Goal: Task Accomplishment & Management: Manage account settings

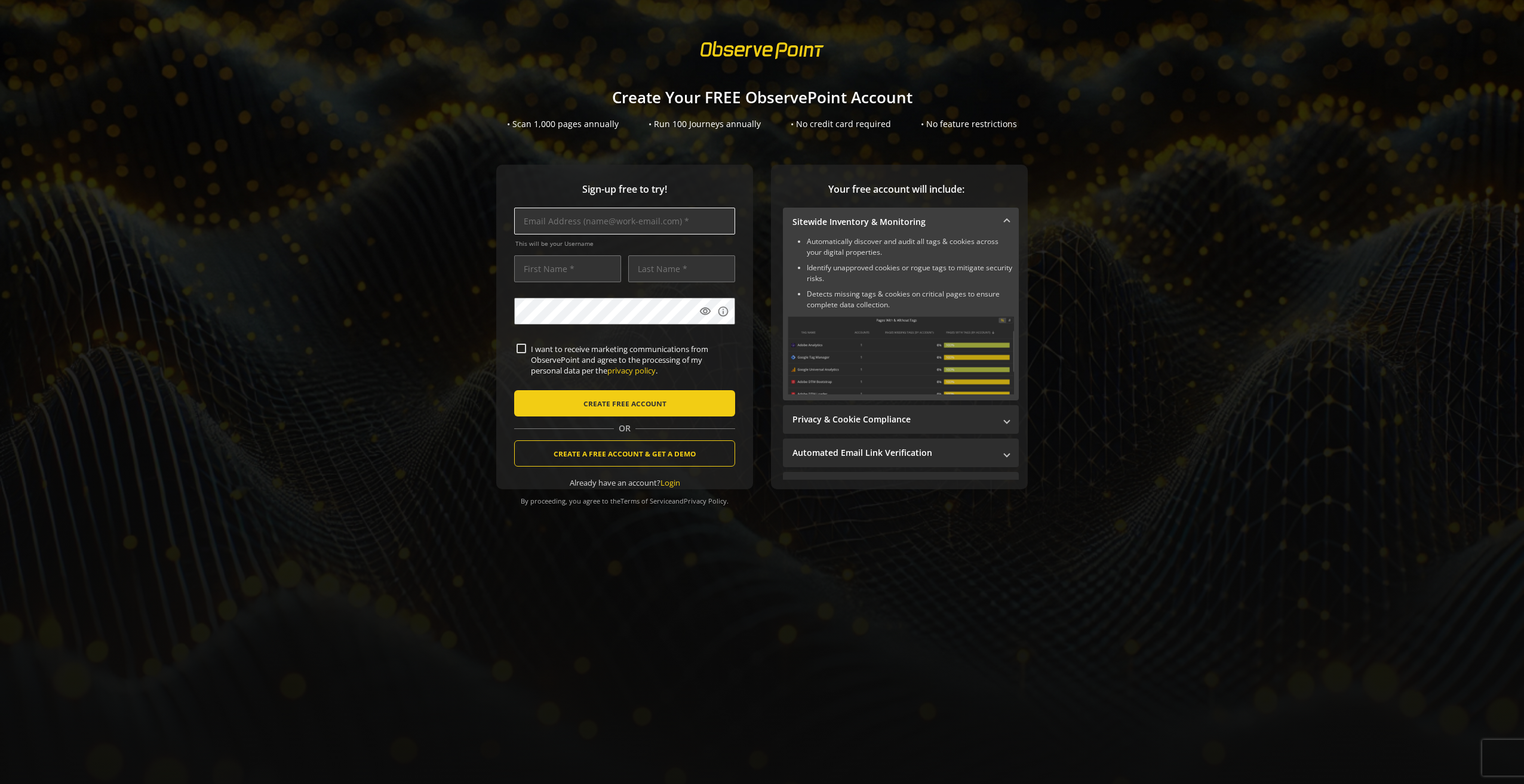
click at [642, 219] on input "text" at bounding box center [624, 221] width 221 height 27
type input "[EMAIL_ADDRESS][DOMAIN_NAME]"
type input "[PERSON_NAME]"
click at [517, 345] on input "I want to receive marketing communications from ObservePoint and agree to the p…" at bounding box center [521, 348] width 10 height 10
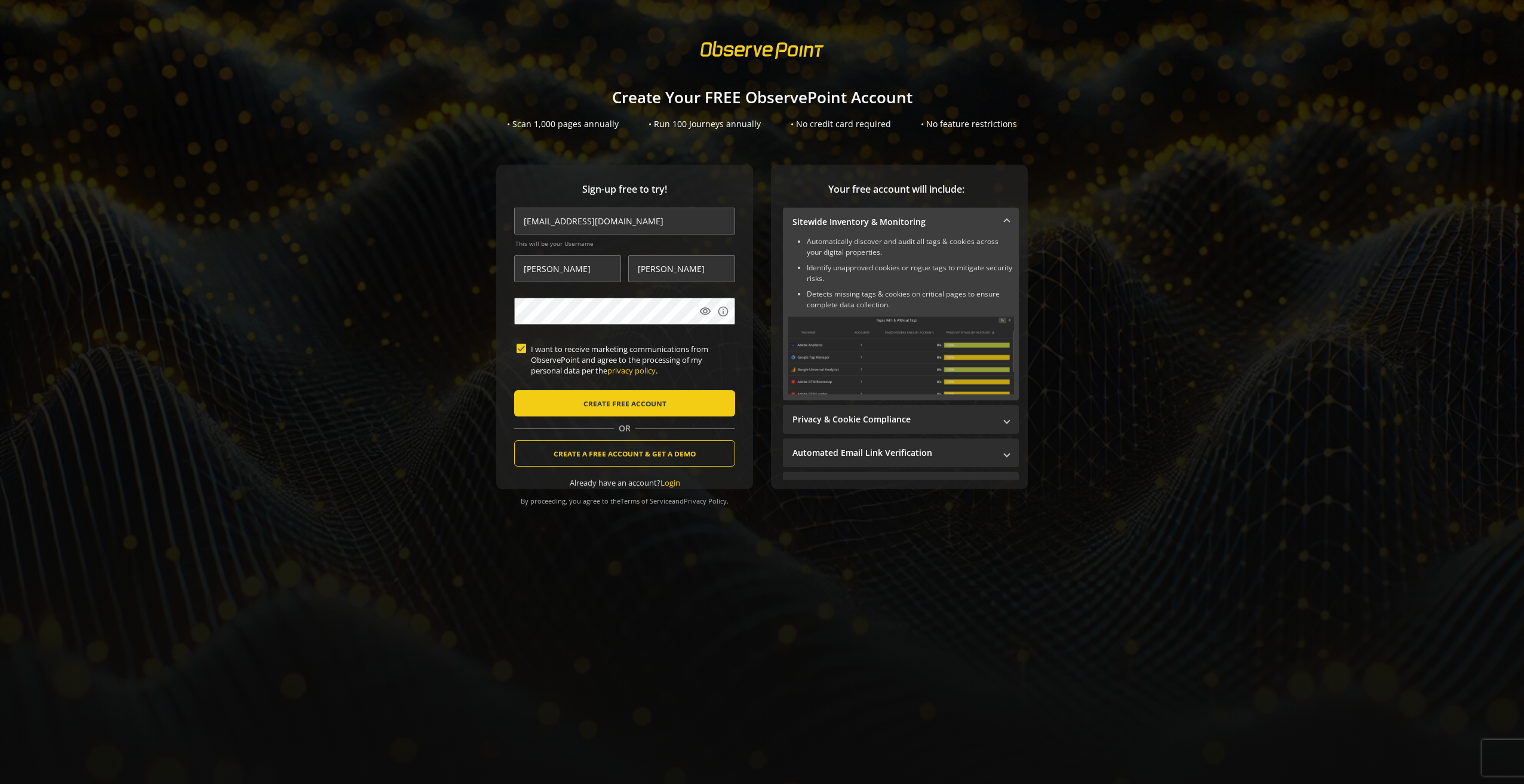
checkbox input "true"
click at [602, 406] on span "CREATE FREE ACCOUNT" at bounding box center [625, 404] width 83 height 22
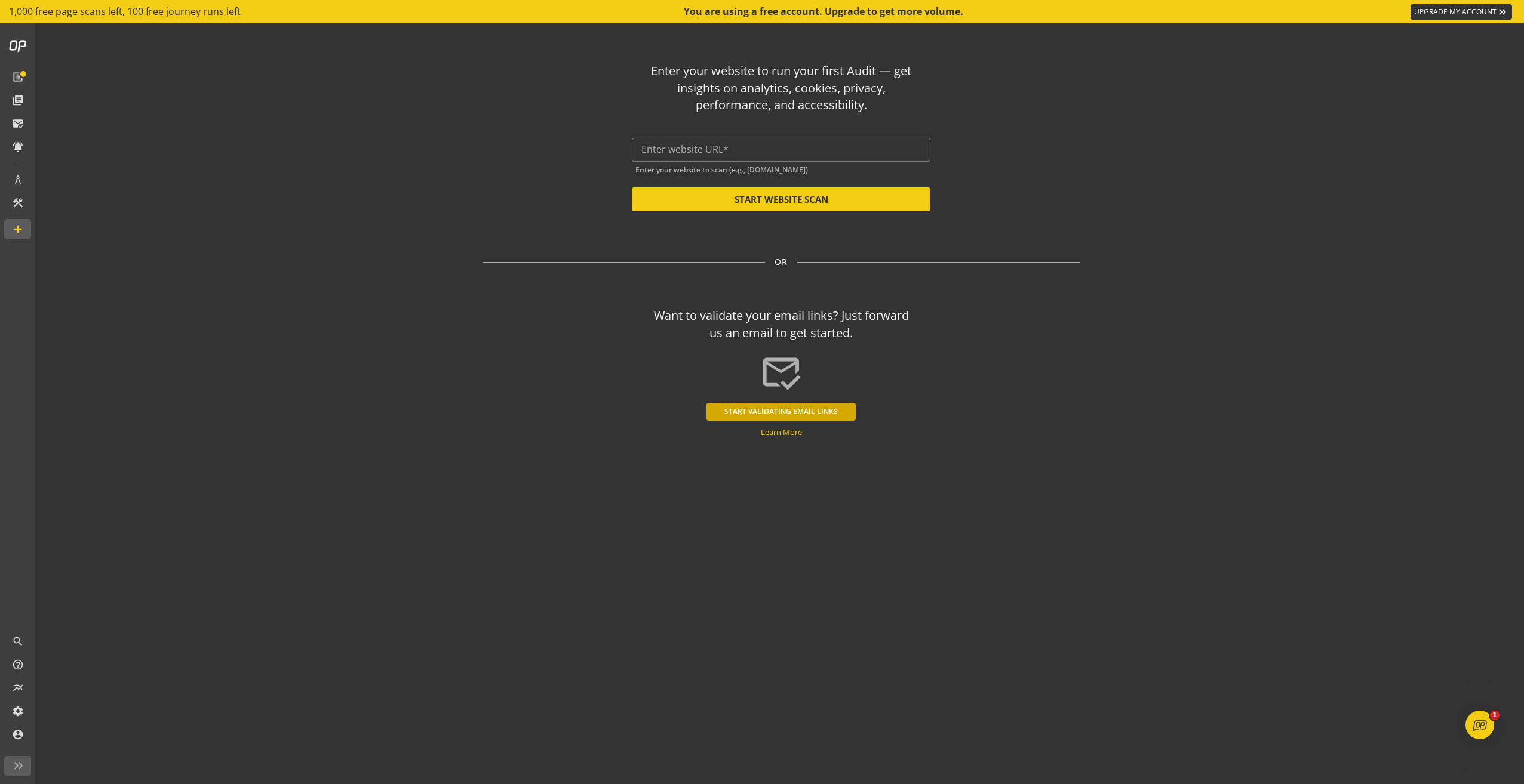
click at [798, 406] on button "START VALIDATING EMAIL LINKS" at bounding box center [781, 412] width 149 height 18
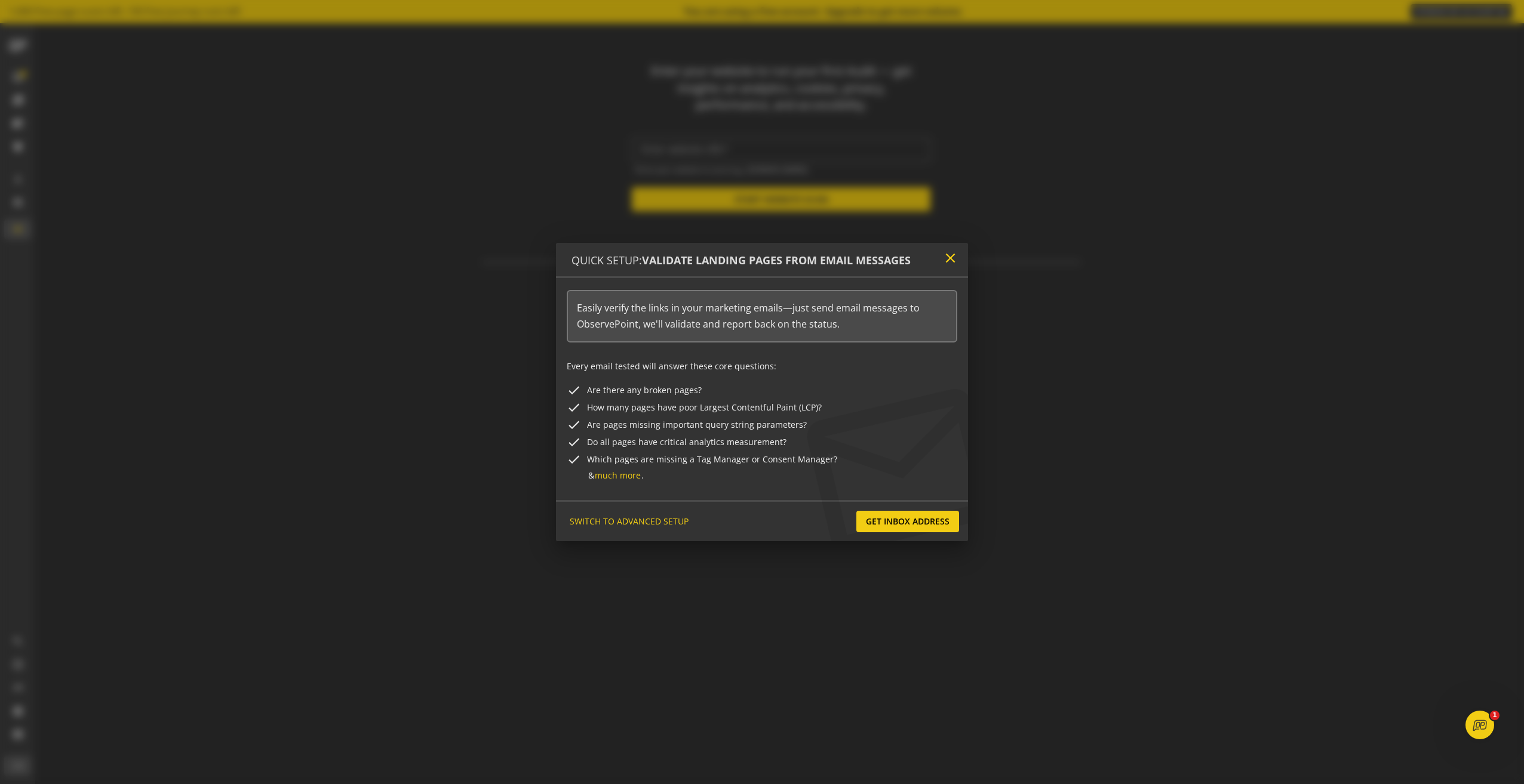
click at [951, 259] on mat-icon "close" at bounding box center [950, 258] width 16 height 16
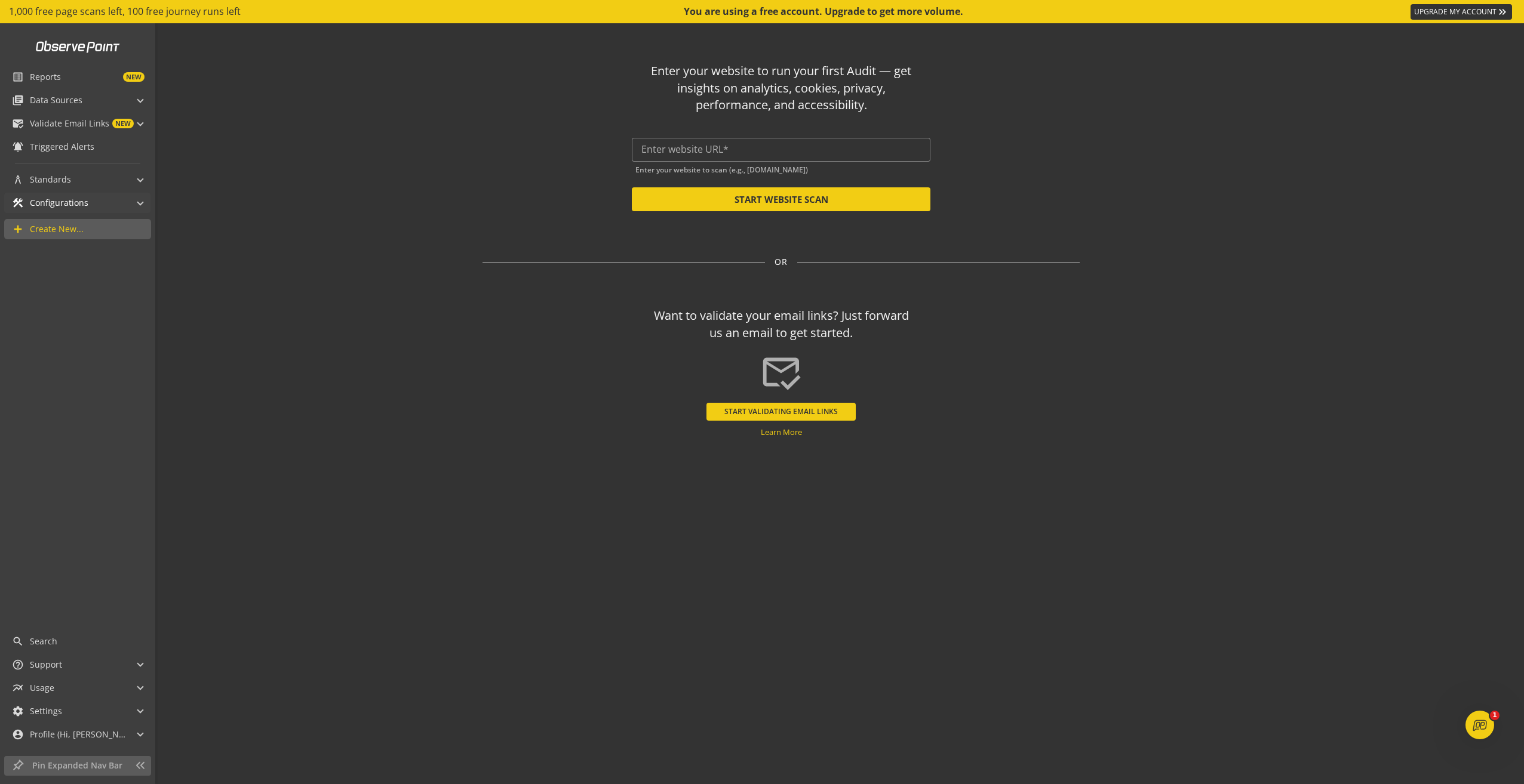
click at [76, 198] on span "Configurations" at bounding box center [59, 203] width 58 height 12
click at [79, 222] on link "Action Sets" at bounding box center [77, 222] width 118 height 19
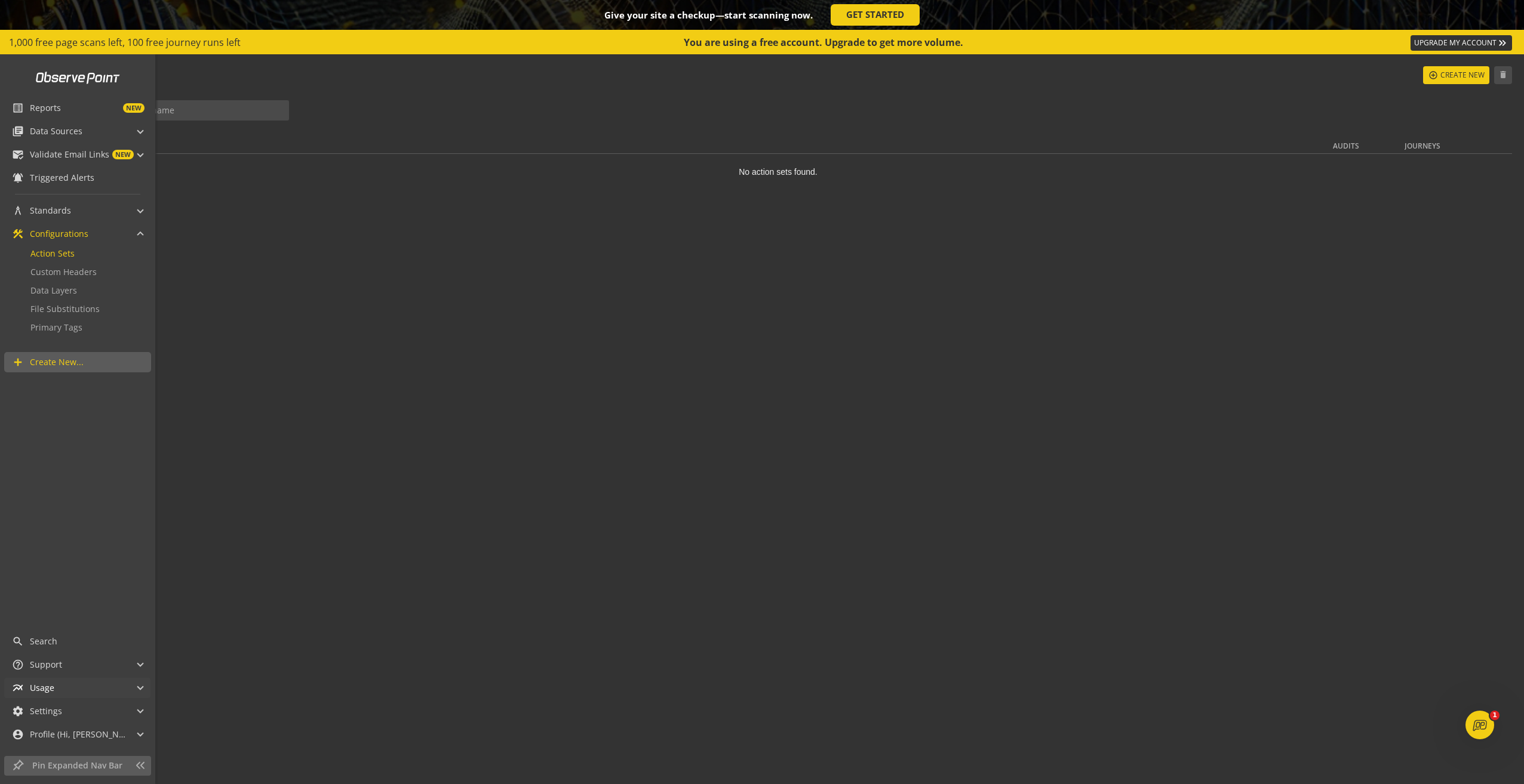
click at [67, 689] on mat-panel-title "multiline_chart Usage" at bounding box center [70, 688] width 117 height 20
click at [76, 663] on span "Usage Dashboard" at bounding box center [66, 660] width 71 height 12
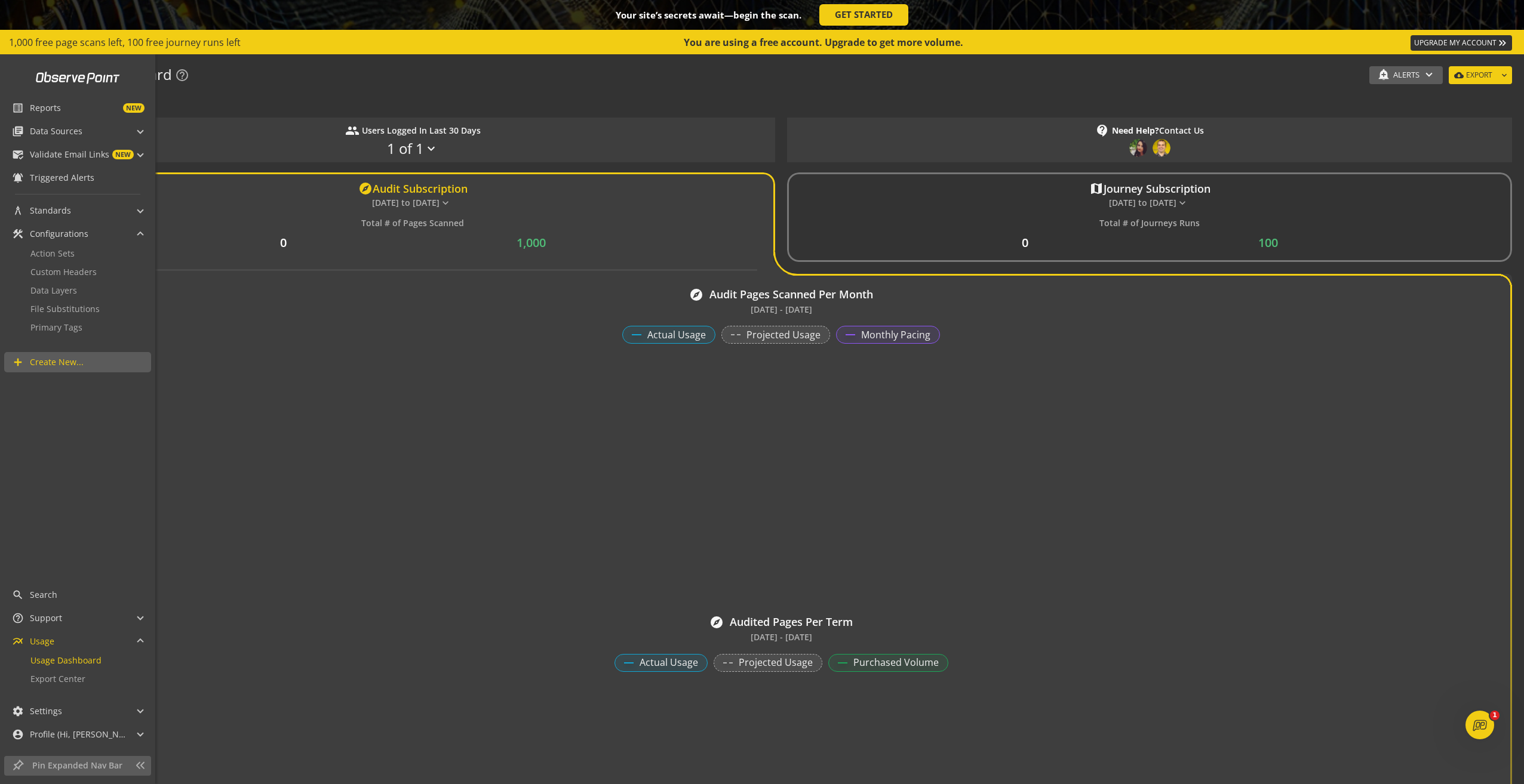
click at [85, 714] on mat-panel-title "settings Settings" at bounding box center [70, 712] width 117 height 20
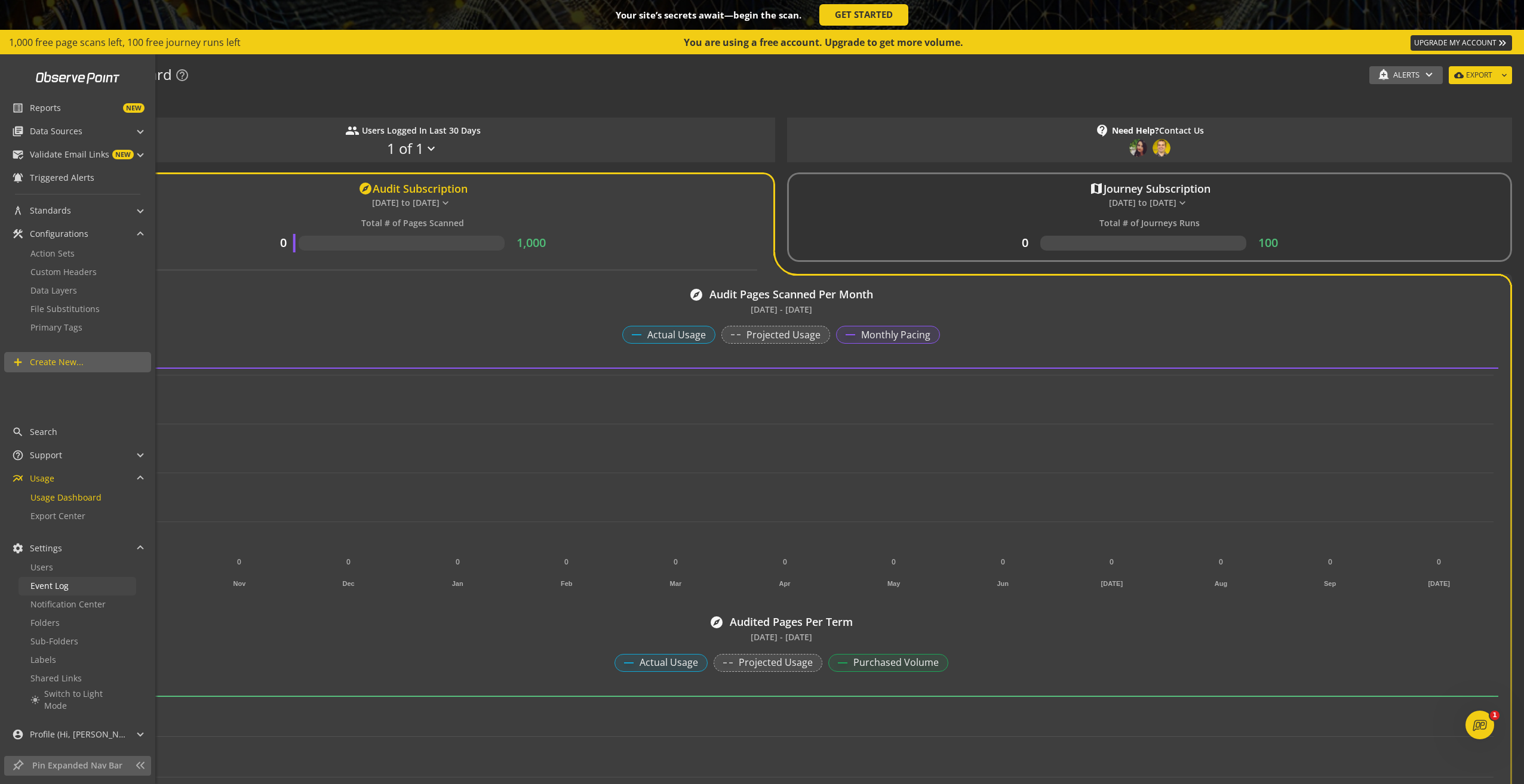
click at [62, 590] on span "Event Log" at bounding box center [50, 586] width 38 height 12
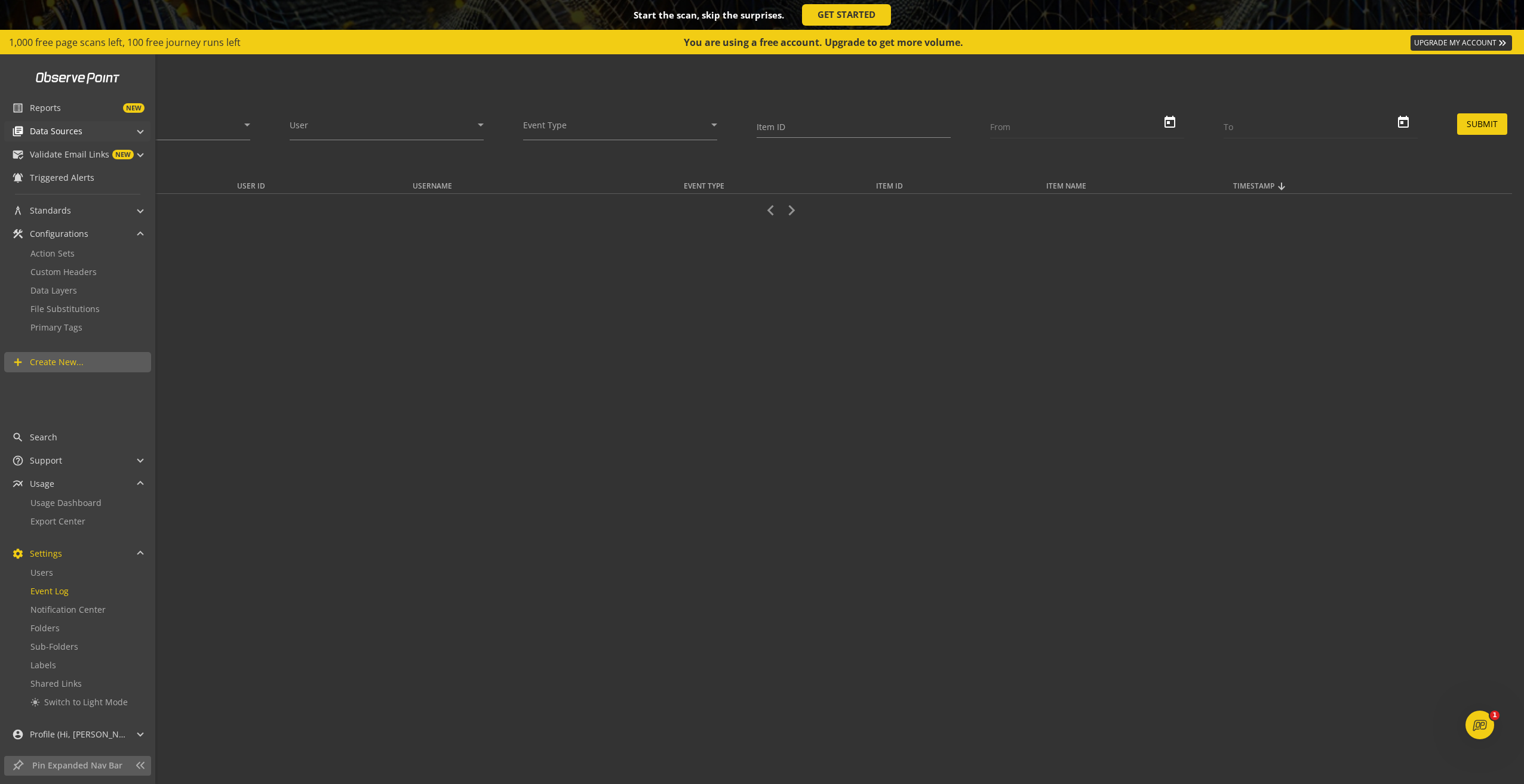
click at [56, 131] on span "Data Sources" at bounding box center [56, 131] width 53 height 12
click at [58, 147] on span "Audits & Journeys" at bounding box center [66, 151] width 71 height 12
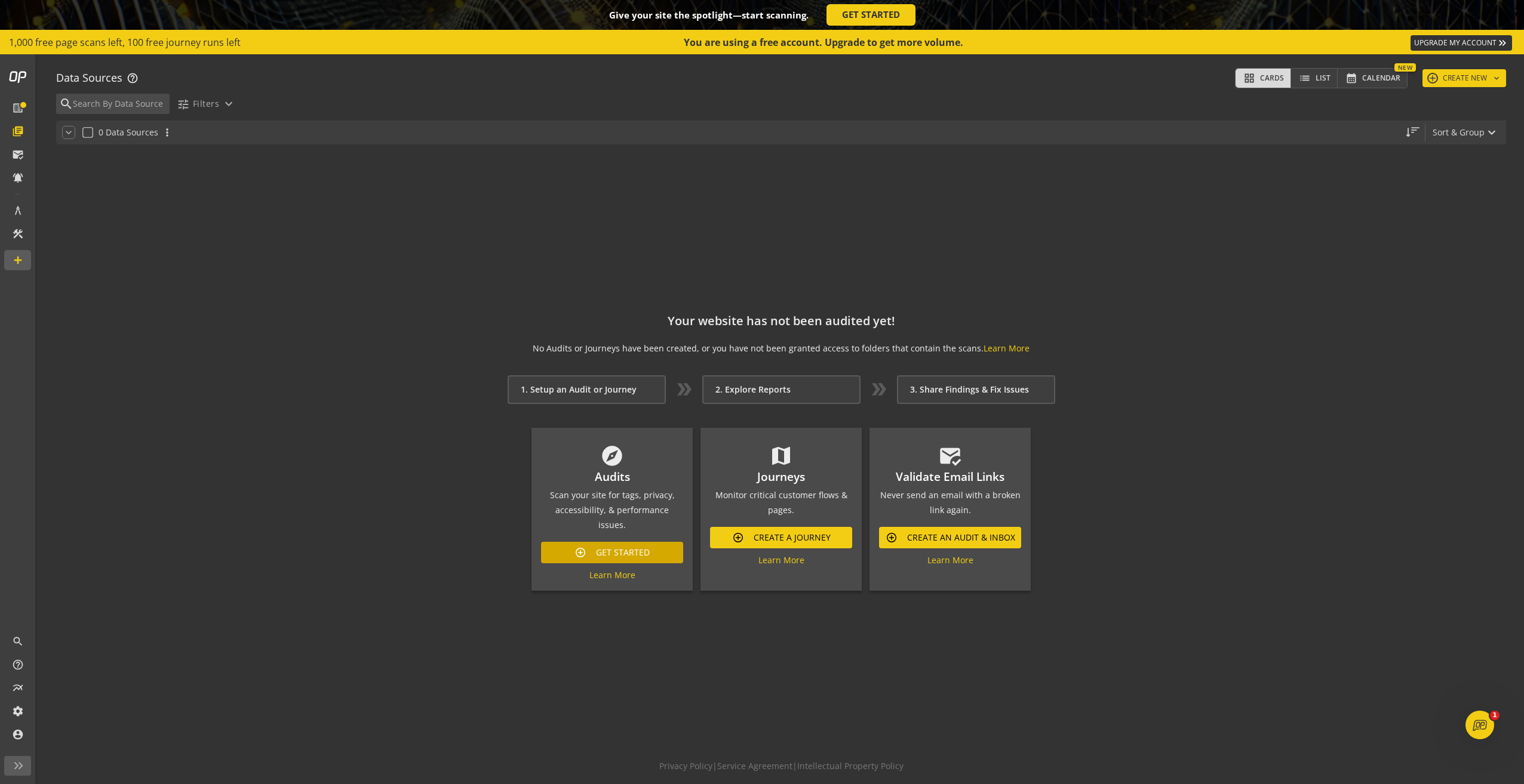
click at [627, 543] on span "Get Started" at bounding box center [623, 553] width 54 height 22
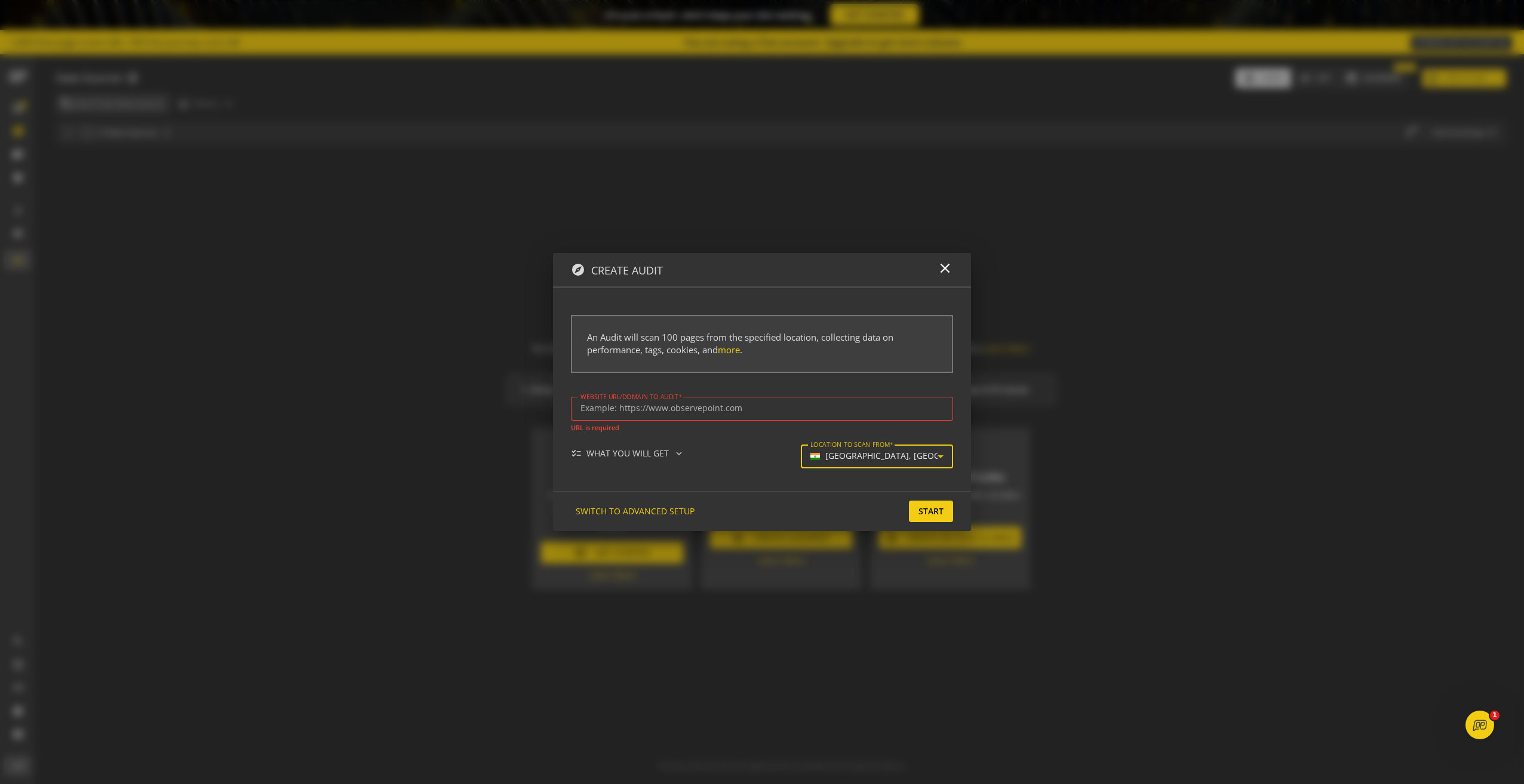
click at [914, 457] on mat-select-trigger "[GEOGRAPHIC_DATA], [GEOGRAPHIC_DATA]" at bounding box center [873, 456] width 127 height 10
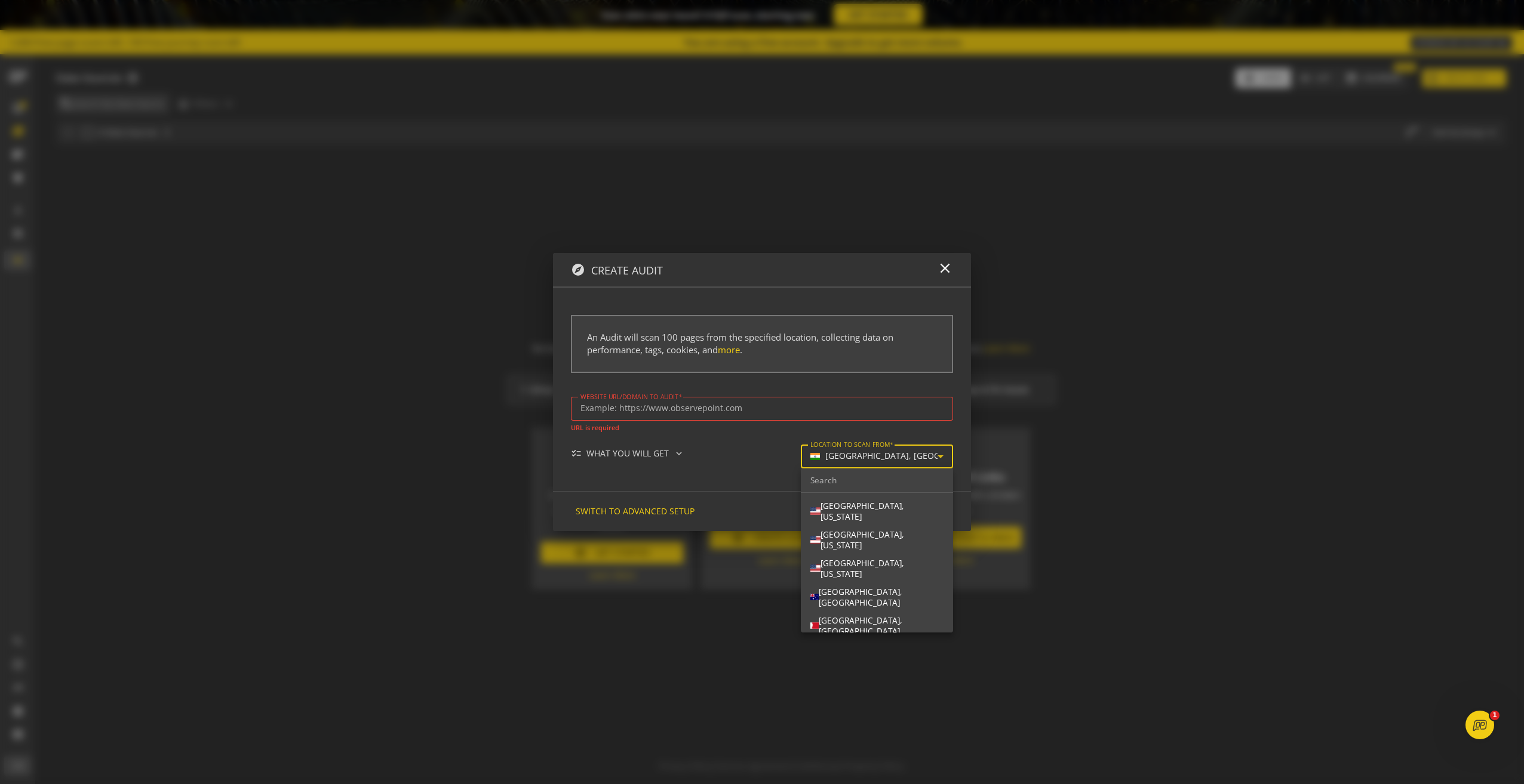
scroll to position [208, 0]
click at [1076, 491] on div at bounding box center [762, 392] width 1524 height 784
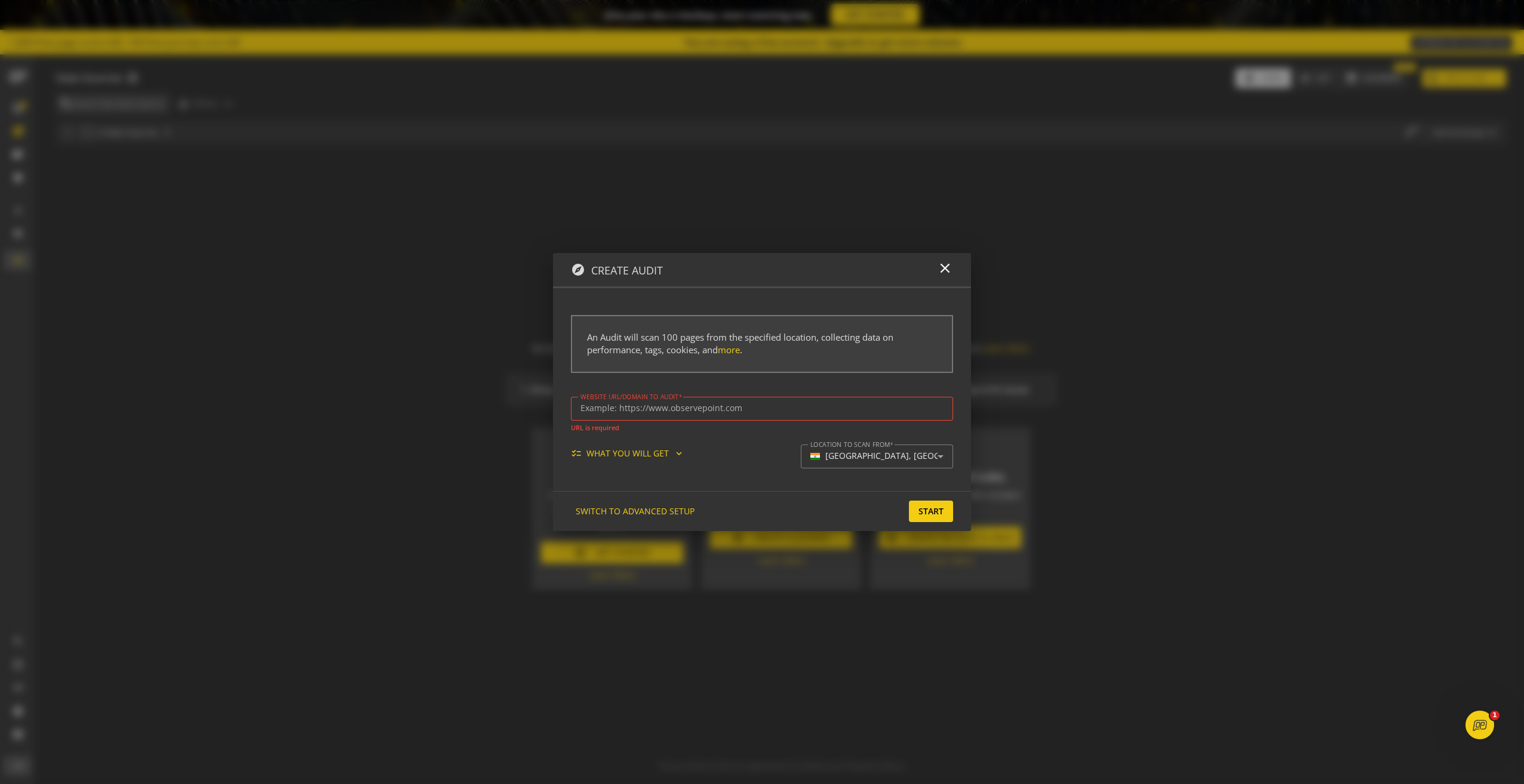
click at [685, 452] on div "checklist WHAT YOU WILL GET expand_more" at bounding box center [633, 453] width 123 height 12
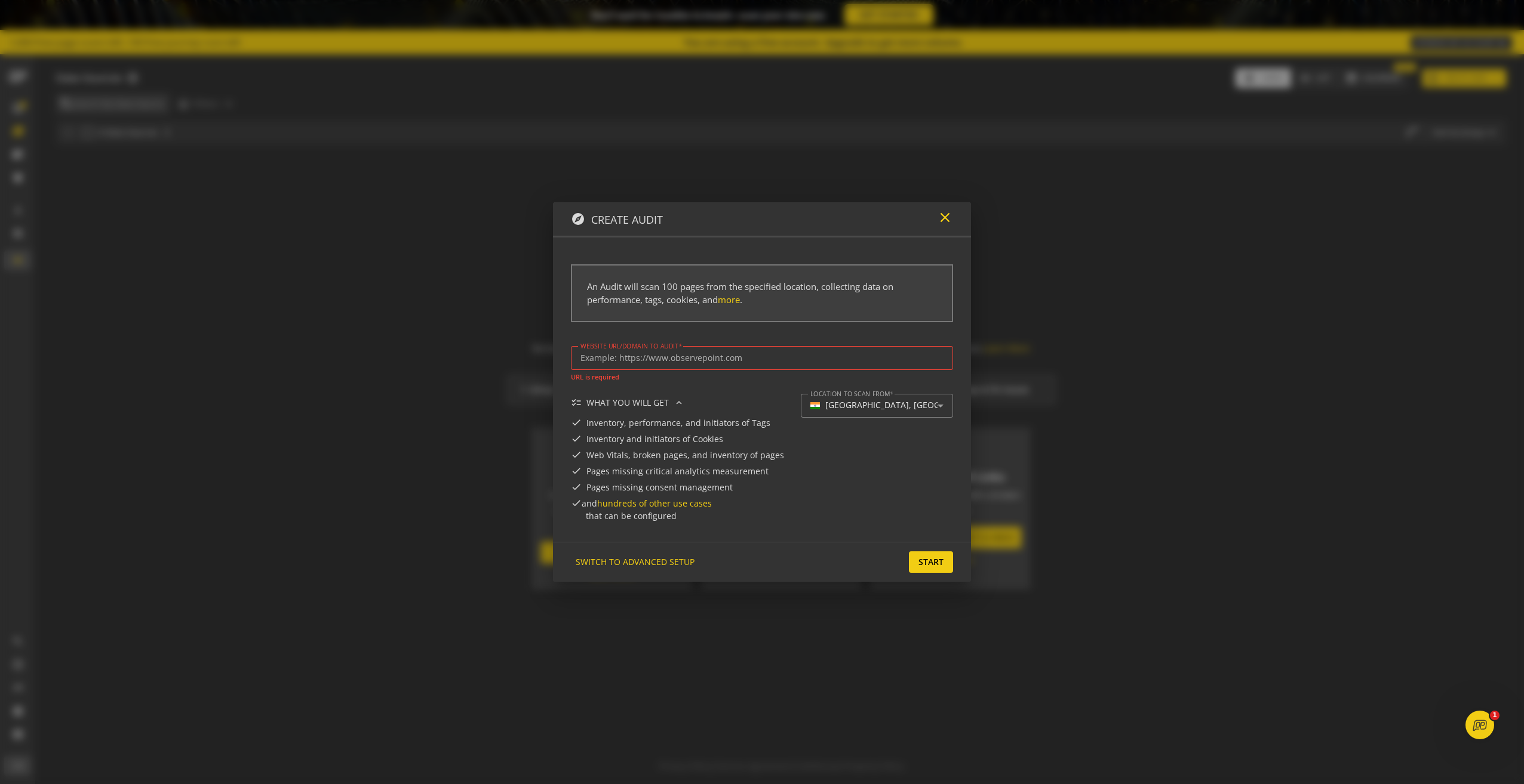
click at [944, 225] on mat-icon "close" at bounding box center [944, 217] width 16 height 16
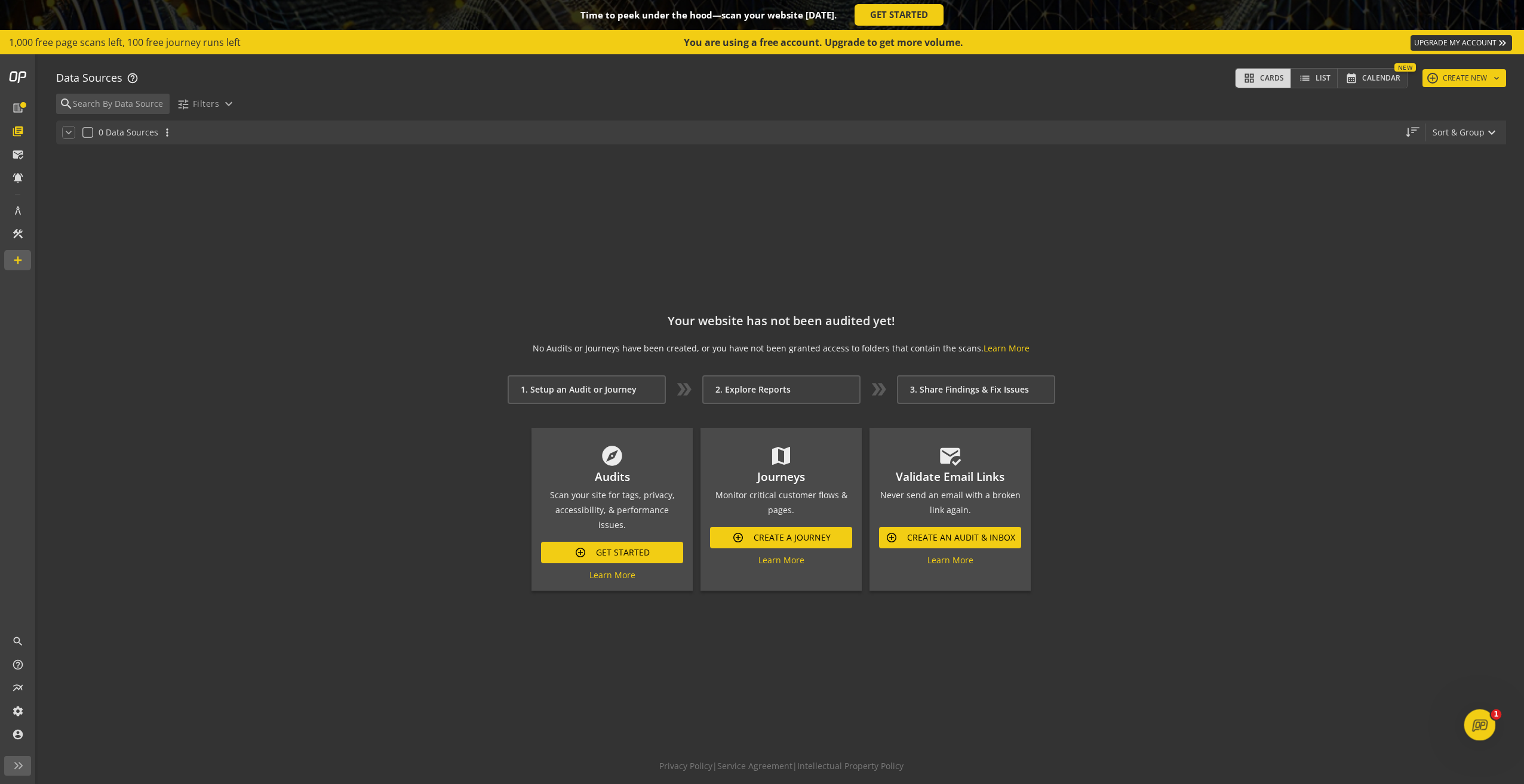
click at [1478, 710] on div "Open Intercom Messenger" at bounding box center [1478, 723] width 40 height 40
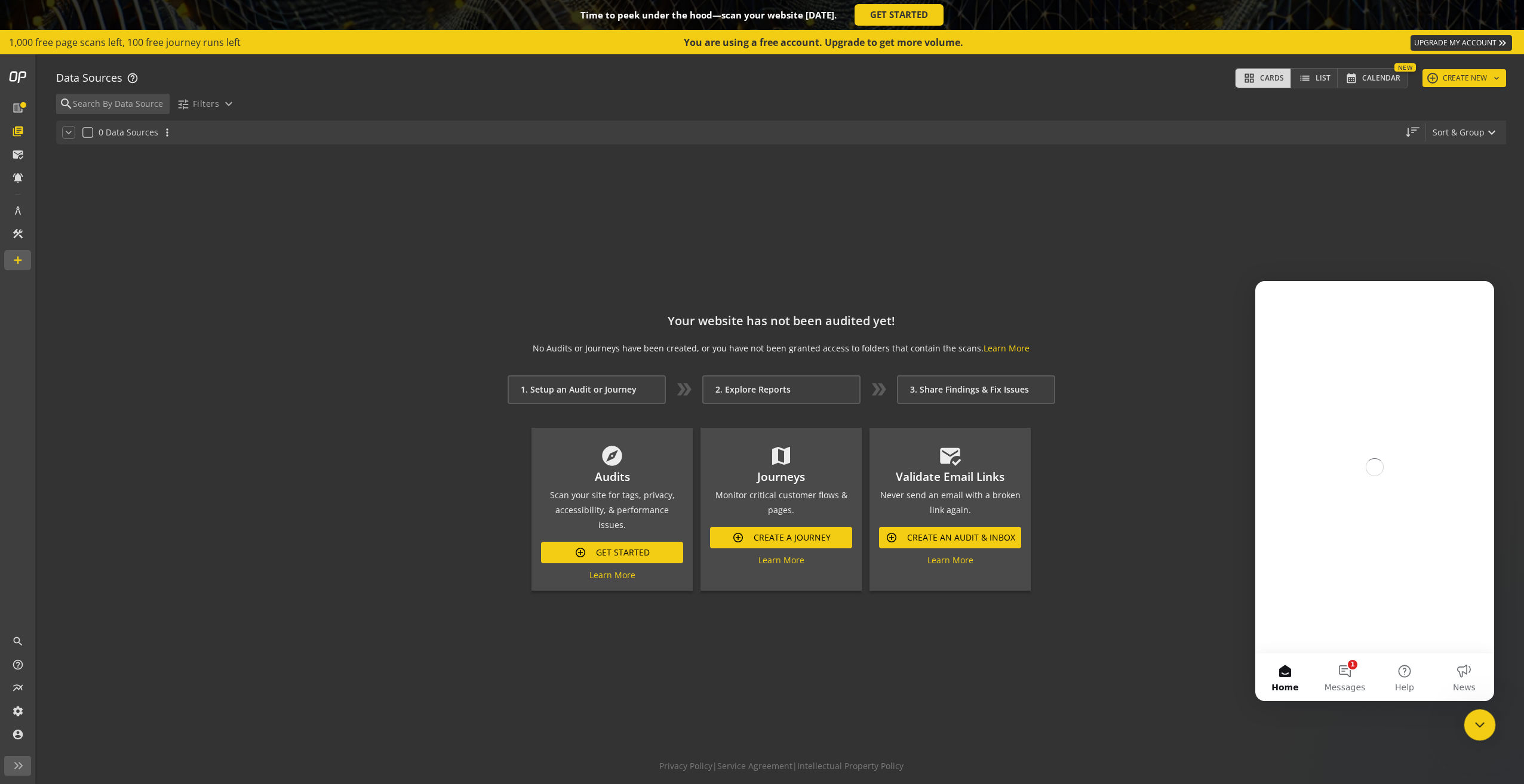
scroll to position [0, 0]
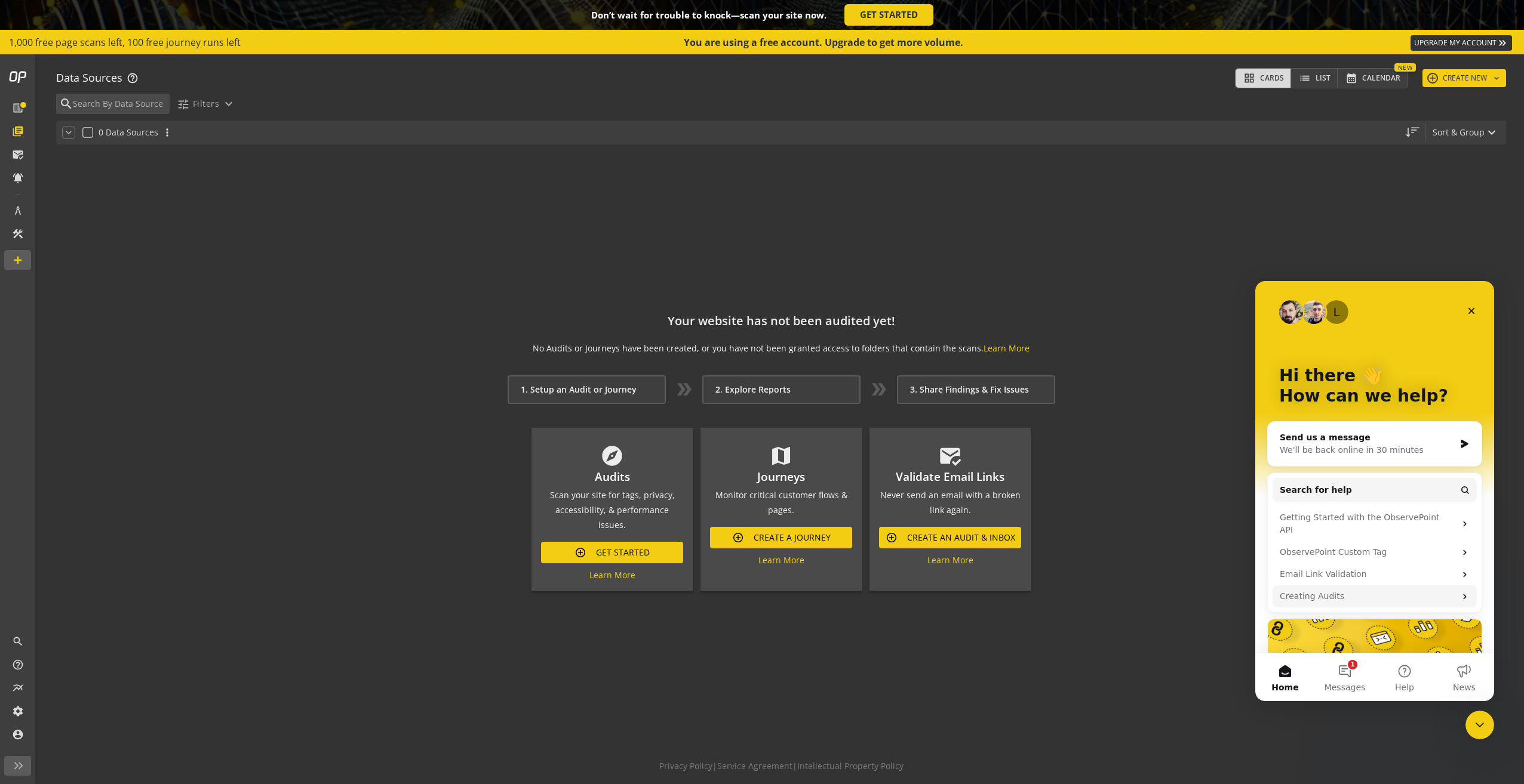
click at [1423, 590] on div "Creating Audits" at bounding box center [1367, 596] width 175 height 13
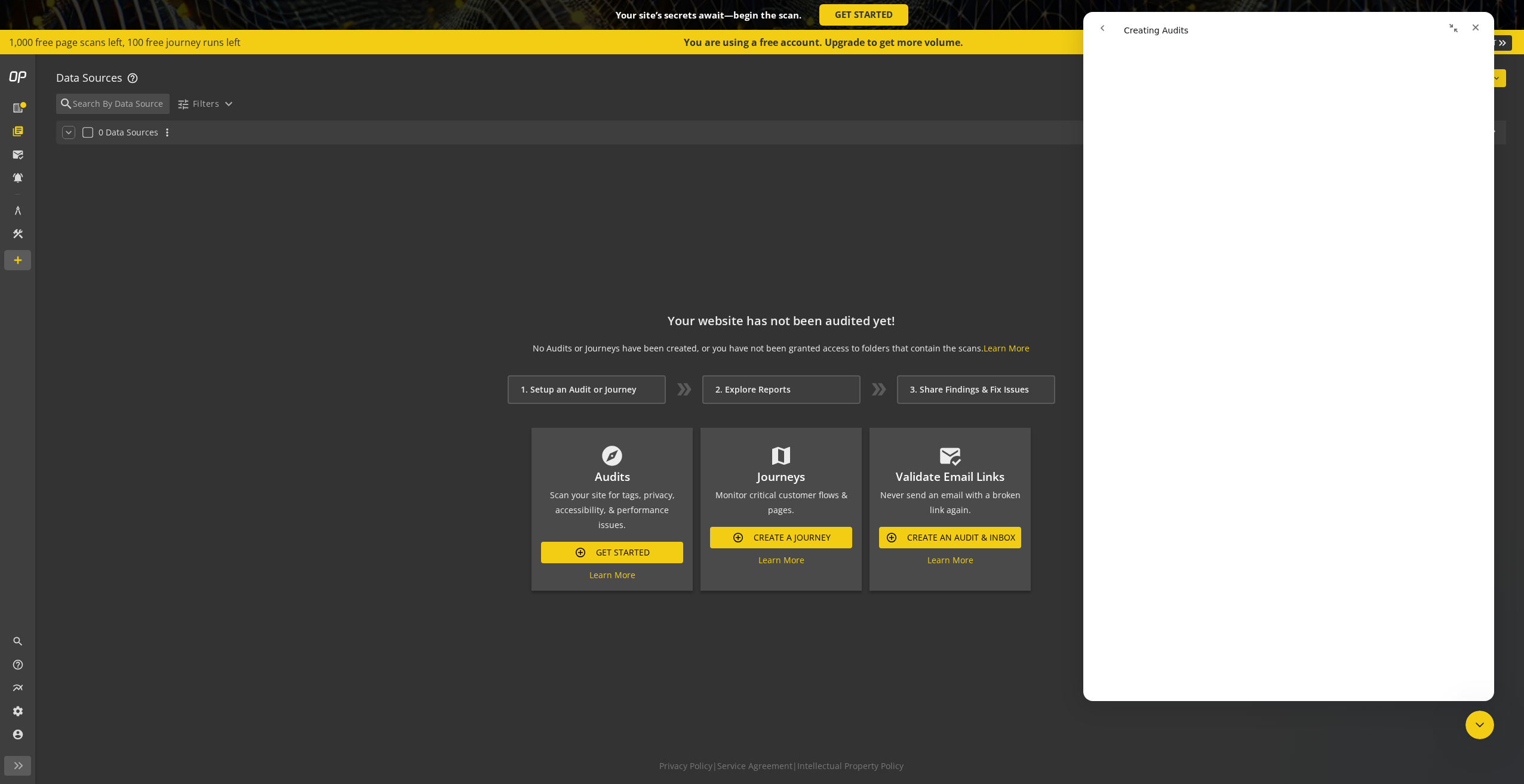
scroll to position [3820, 0]
click at [629, 544] on span "Get Started" at bounding box center [623, 553] width 54 height 22
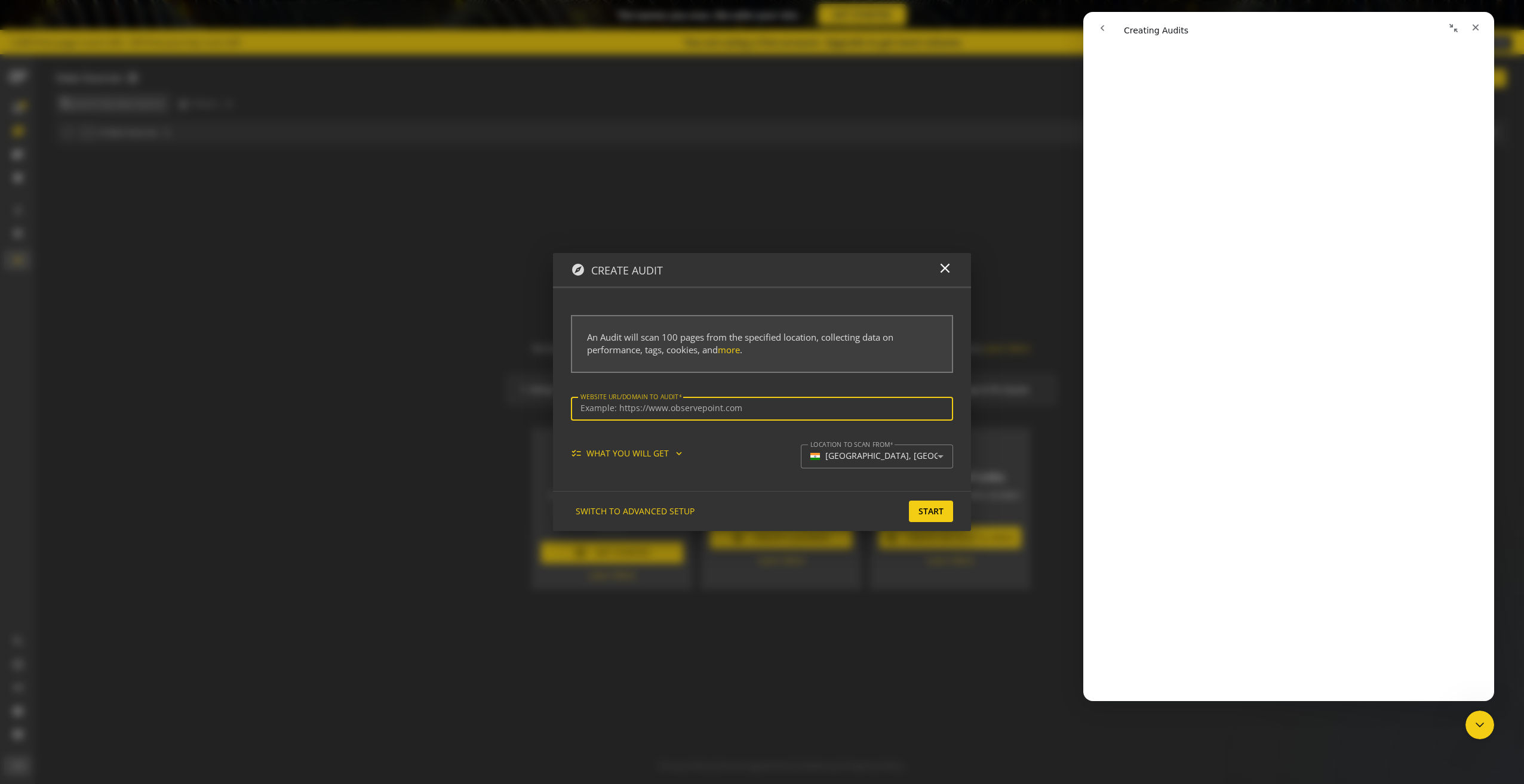
click at [669, 454] on div "checklist WHAT YOU WILL GET expand_more" at bounding box center [633, 453] width 123 height 12
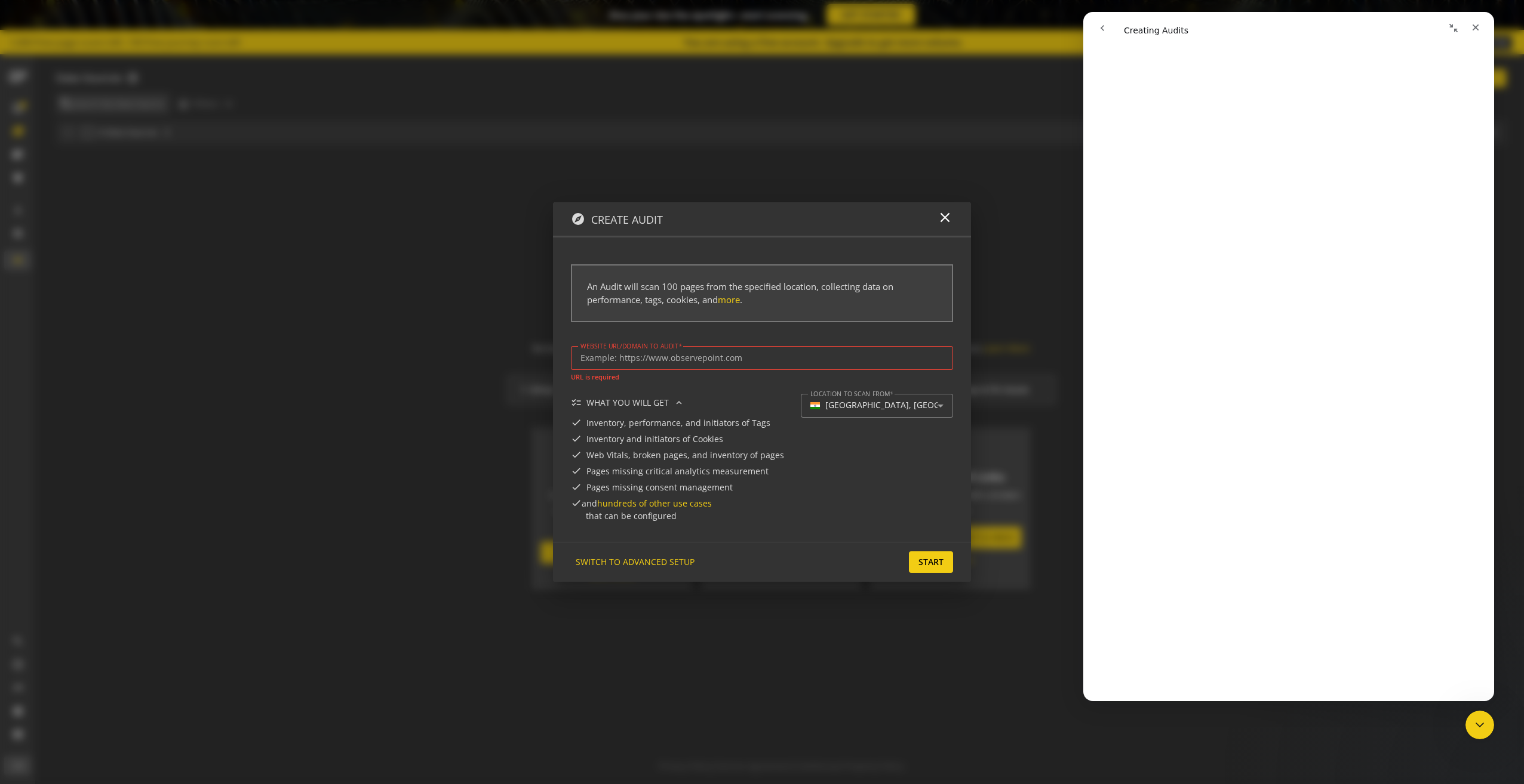
click at [645, 353] on input "Website url/domain to Audit" at bounding box center [761, 358] width 363 height 10
type input "[URL][DOMAIN_NAME]"
click at [635, 554] on span "SWITCH TO ADVANCED SETUP" at bounding box center [635, 563] width 119 height 22
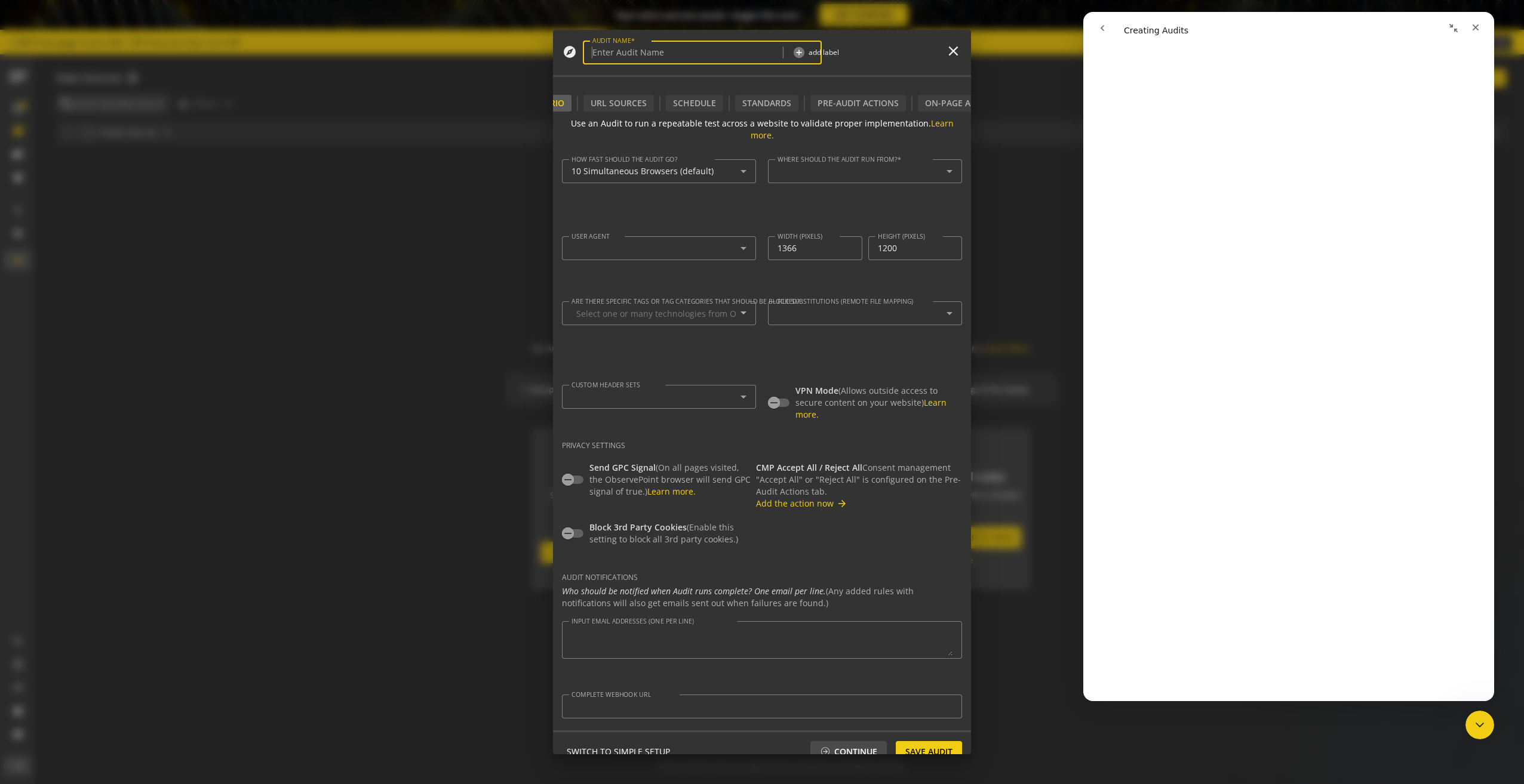
type input "Simple Audit - [DATE] 3:03pm"
type textarea "[EMAIL_ADDRESS][DOMAIN_NAME]"
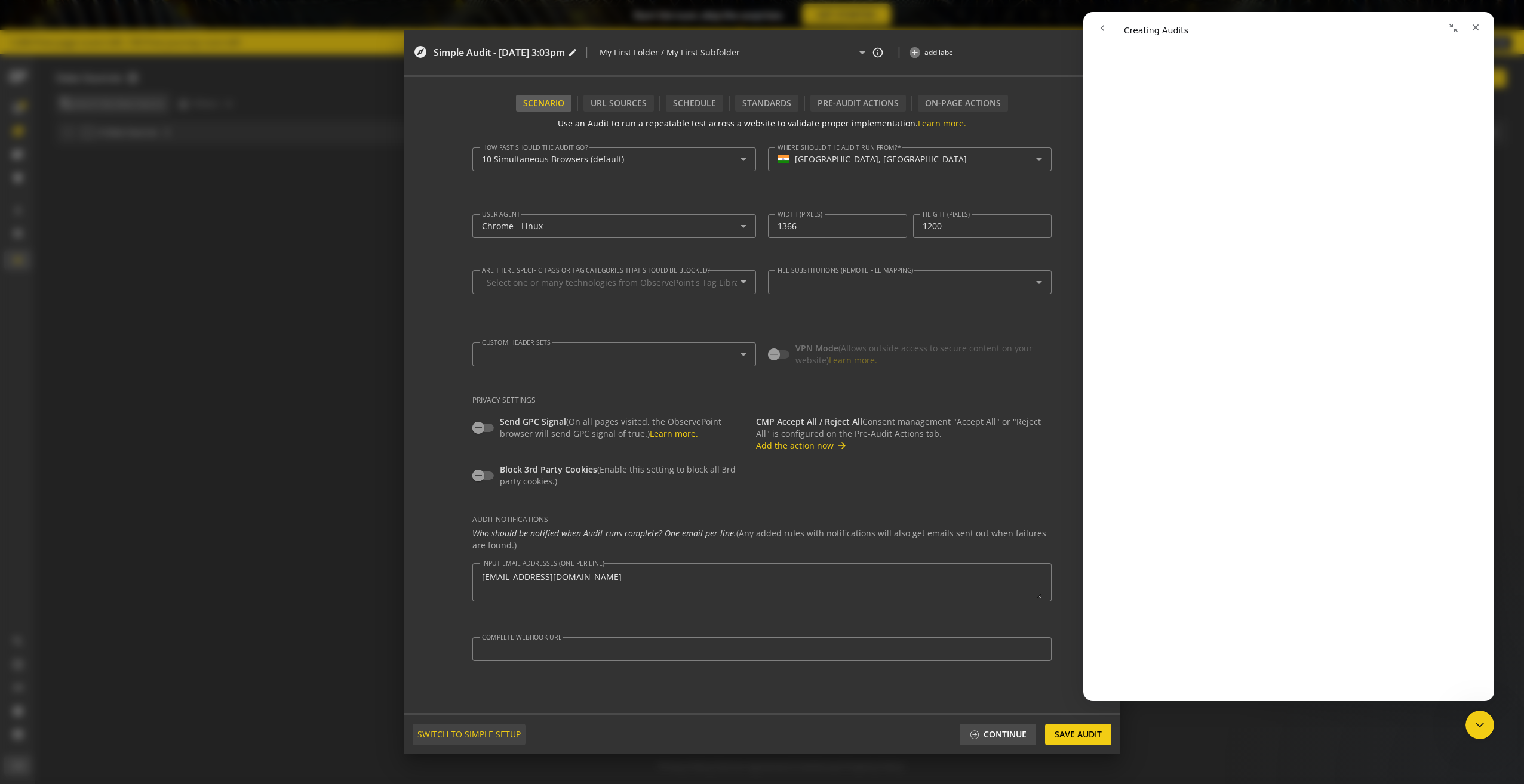
click at [516, 730] on span "SWITCH TO SIMPLE SETUP" at bounding box center [469, 735] width 103 height 22
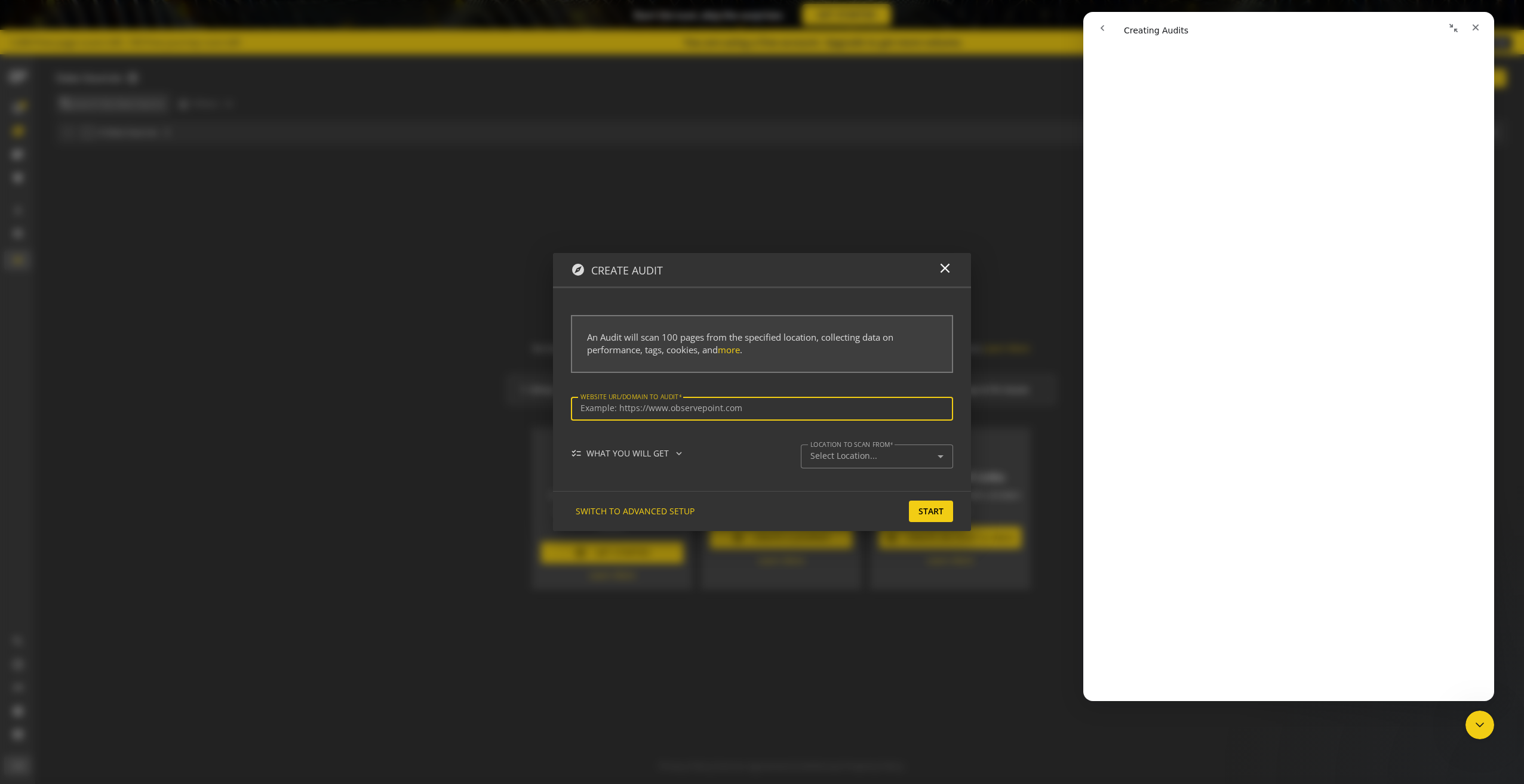
type input "[URL][DOMAIN_NAME]"
click at [1474, 29] on icon "Close" at bounding box center [1476, 28] width 6 height 6
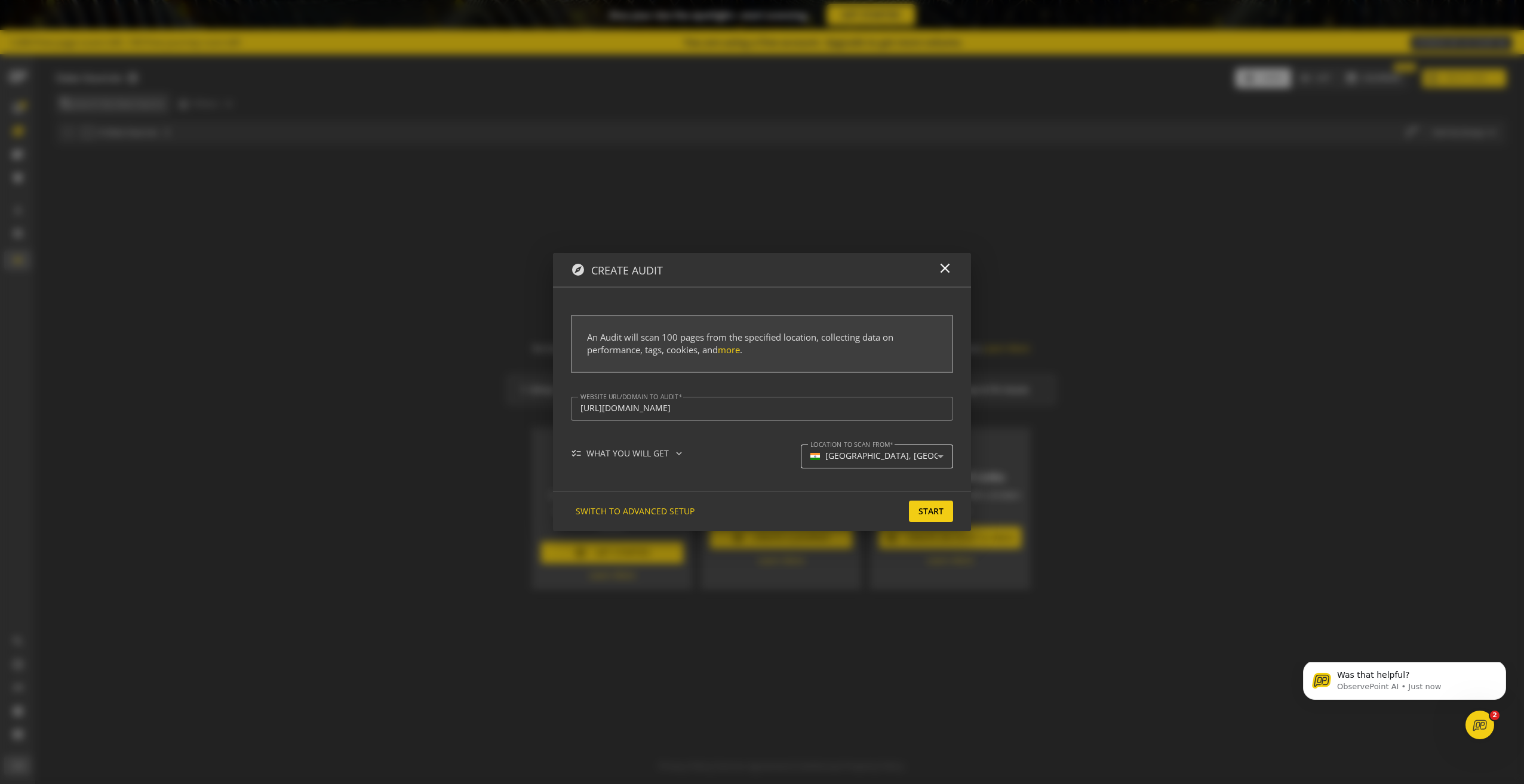
scroll to position [0, 0]
click at [679, 453] on mat-icon "expand_more" at bounding box center [679, 453] width 11 height 11
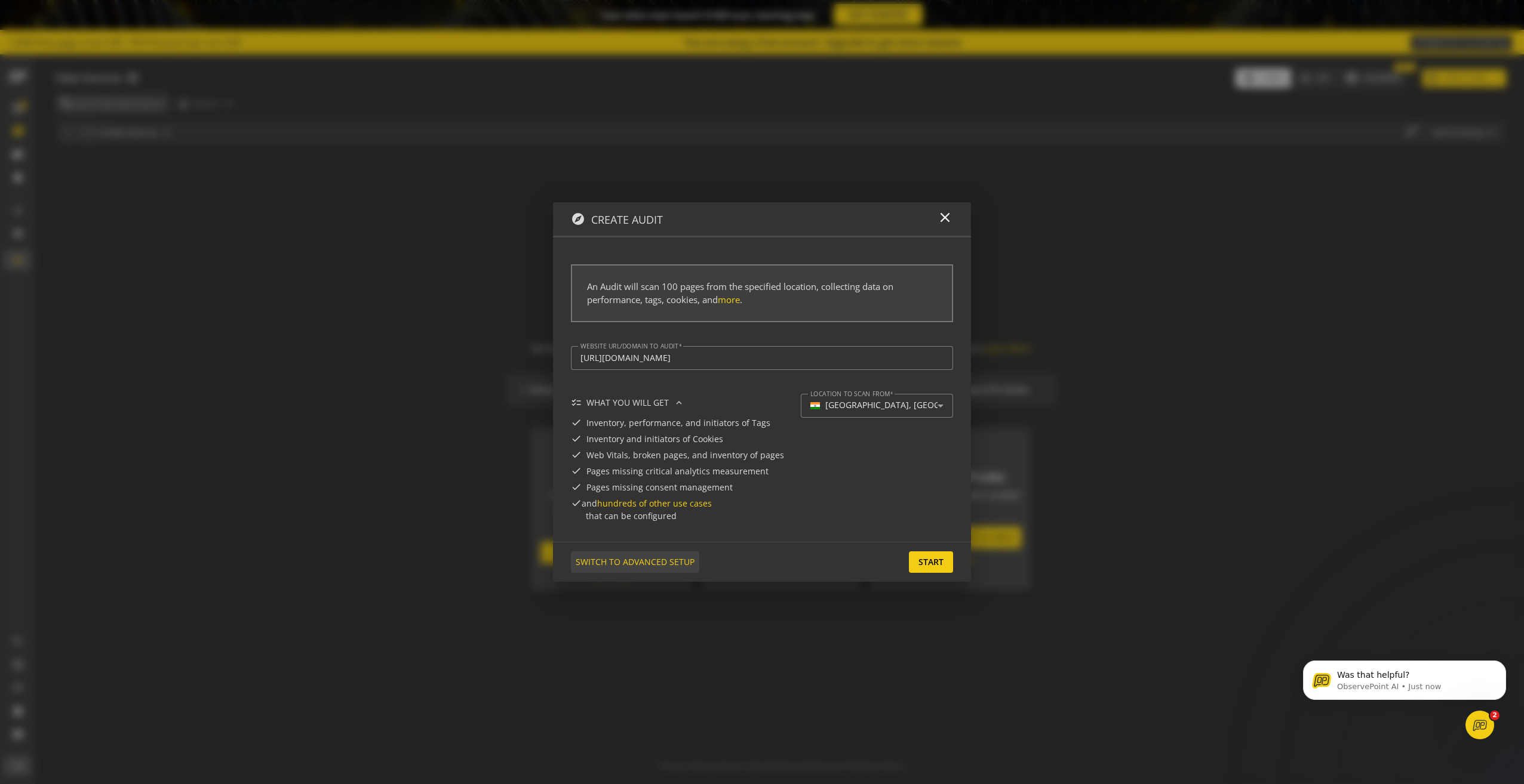
click at [640, 559] on span "SWITCH TO ADVANCED SETUP" at bounding box center [635, 563] width 119 height 22
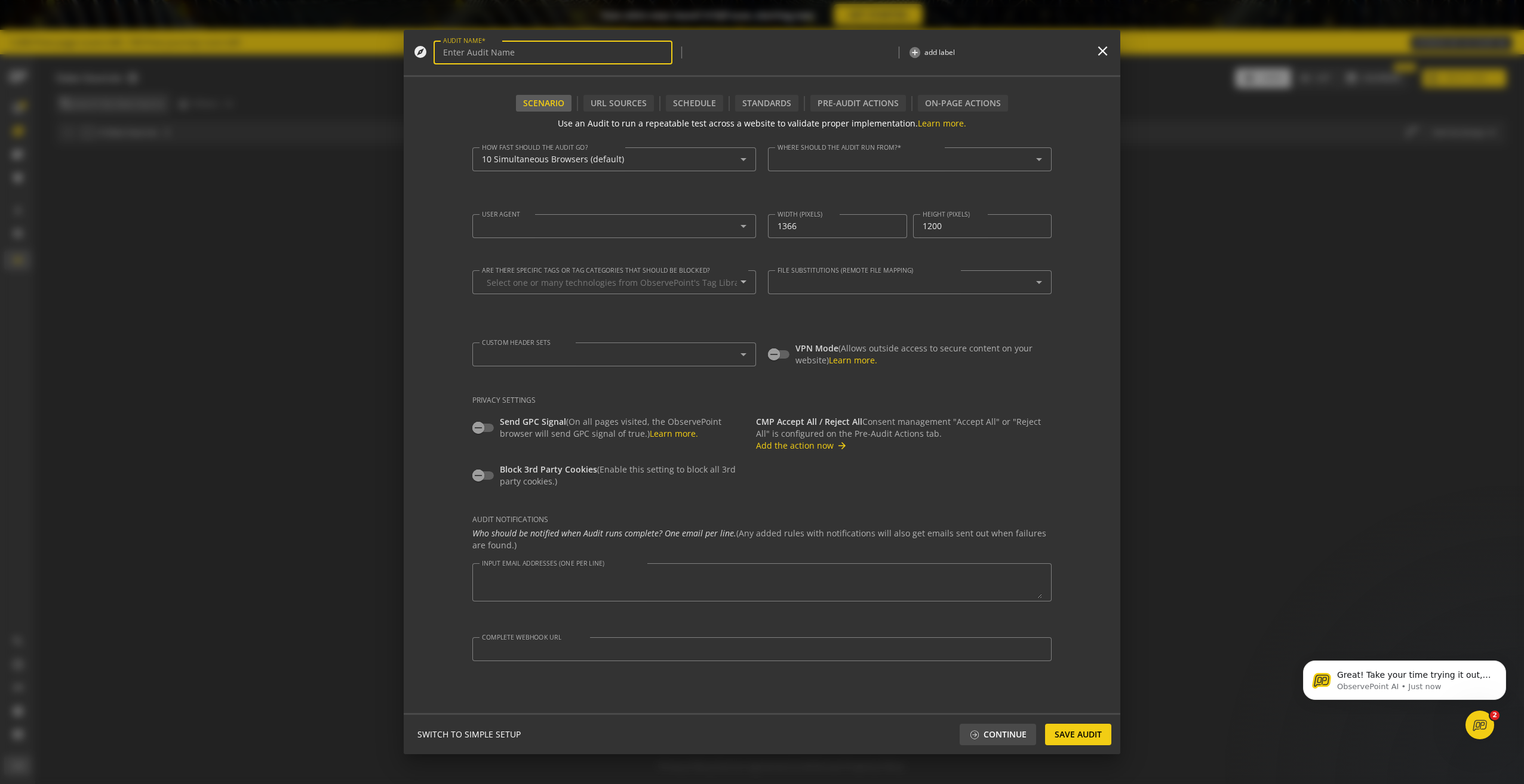
type input "Simple Audit - [DATE] 3:03pm"
type textarea "[EMAIL_ADDRESS][DOMAIN_NAME]"
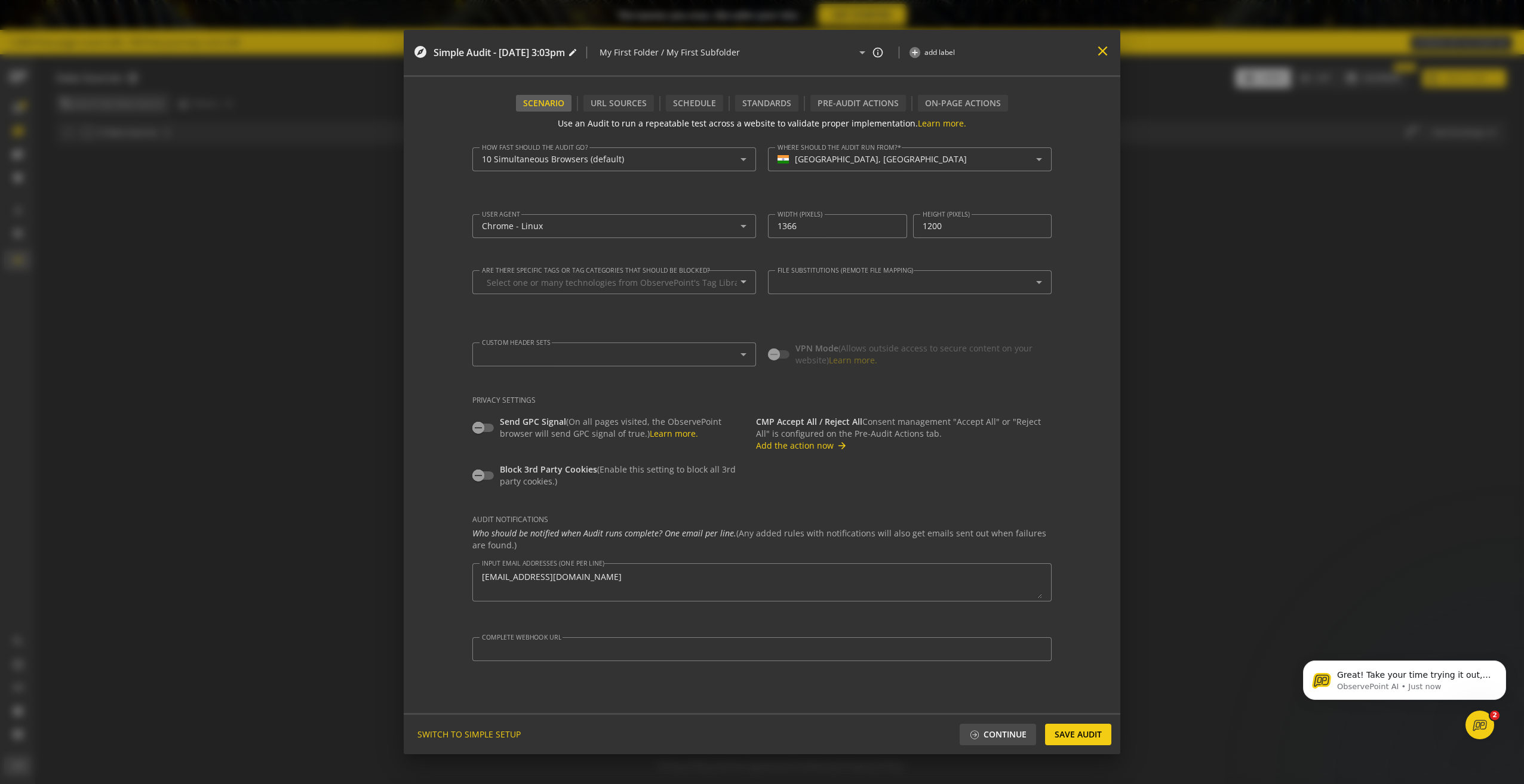
click at [1101, 51] on mat-icon "close" at bounding box center [1102, 51] width 16 height 16
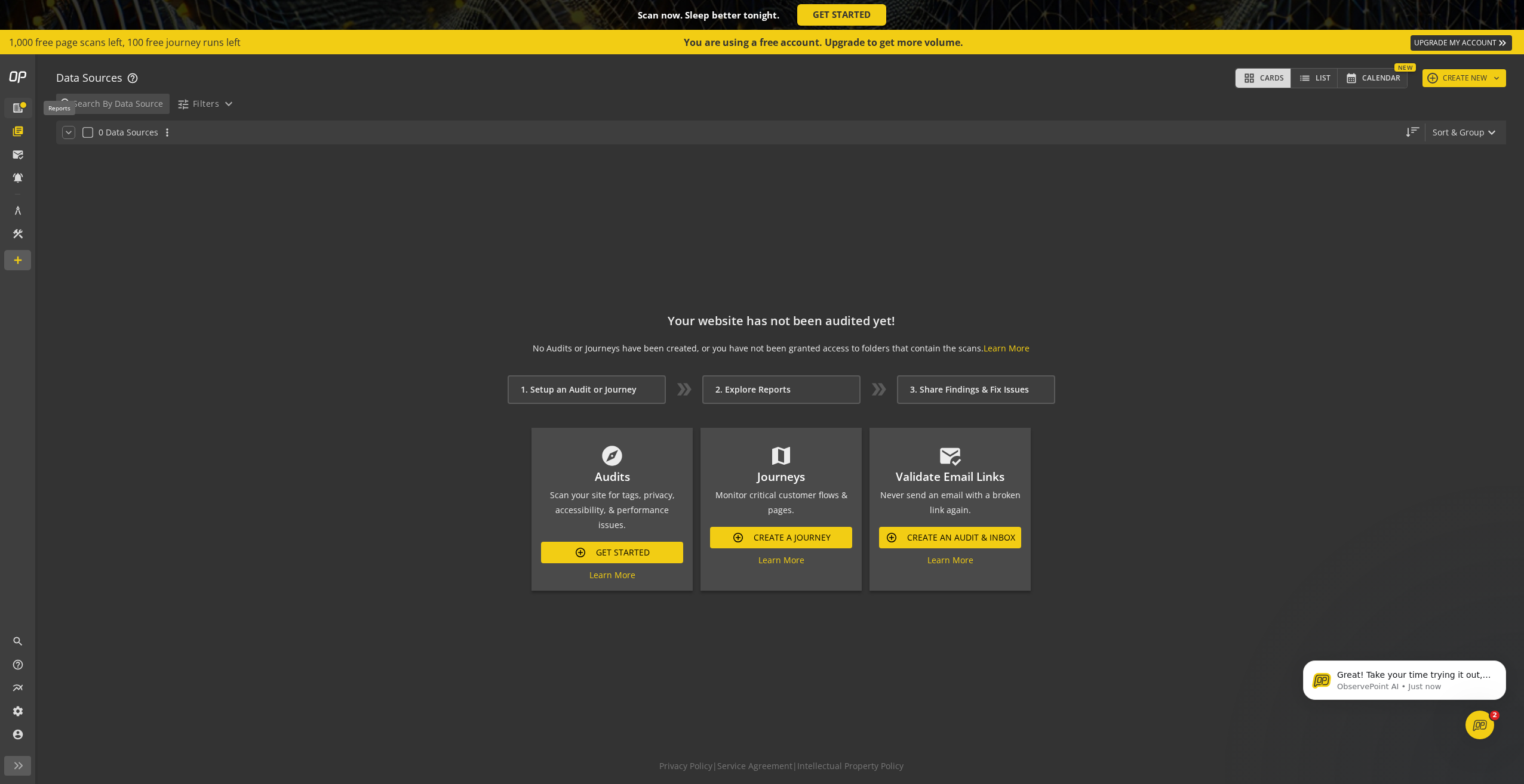
click at [19, 110] on mat-icon "list_alt" at bounding box center [18, 108] width 12 height 12
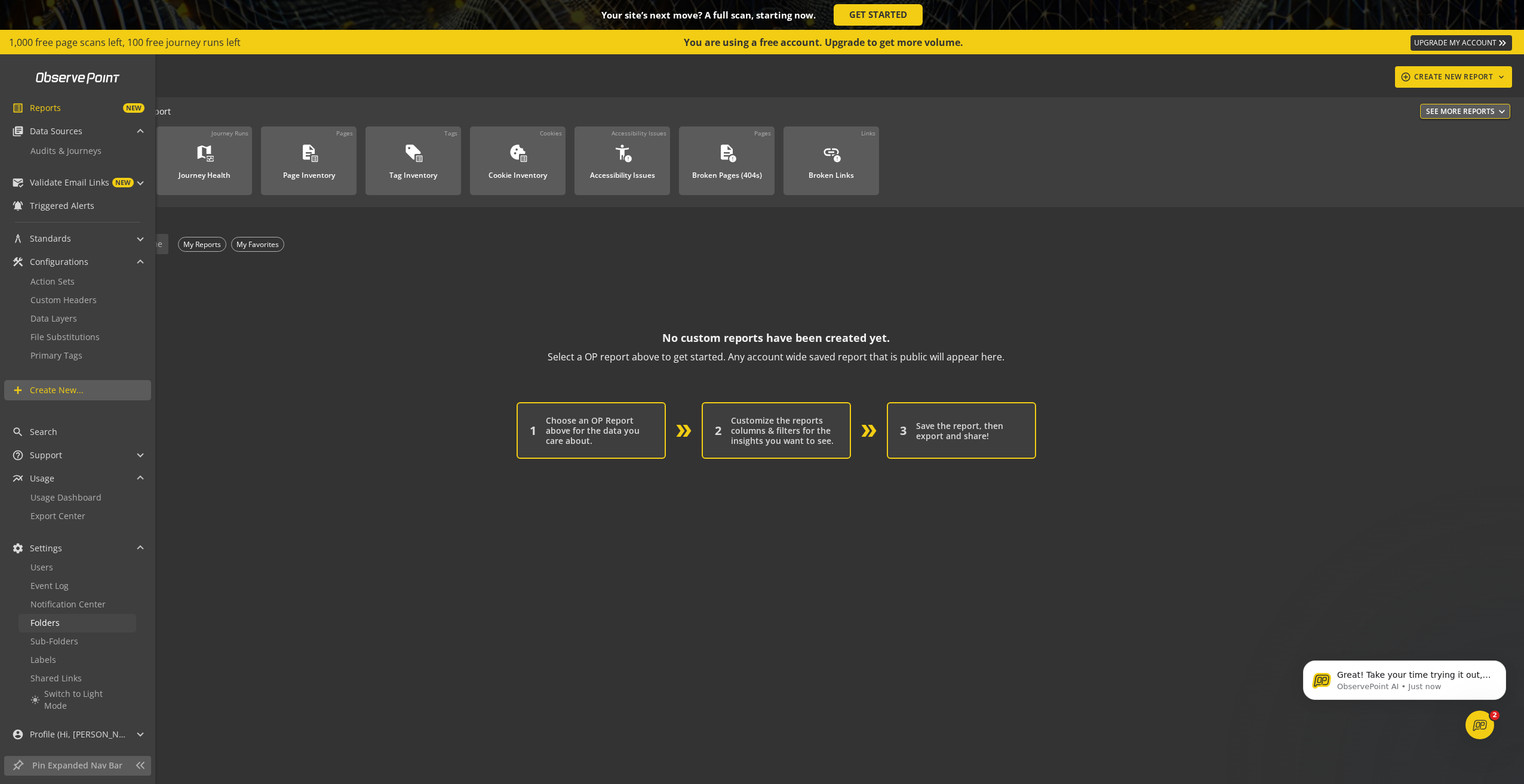
click at [92, 630] on link "Folders" at bounding box center [77, 623] width 118 height 19
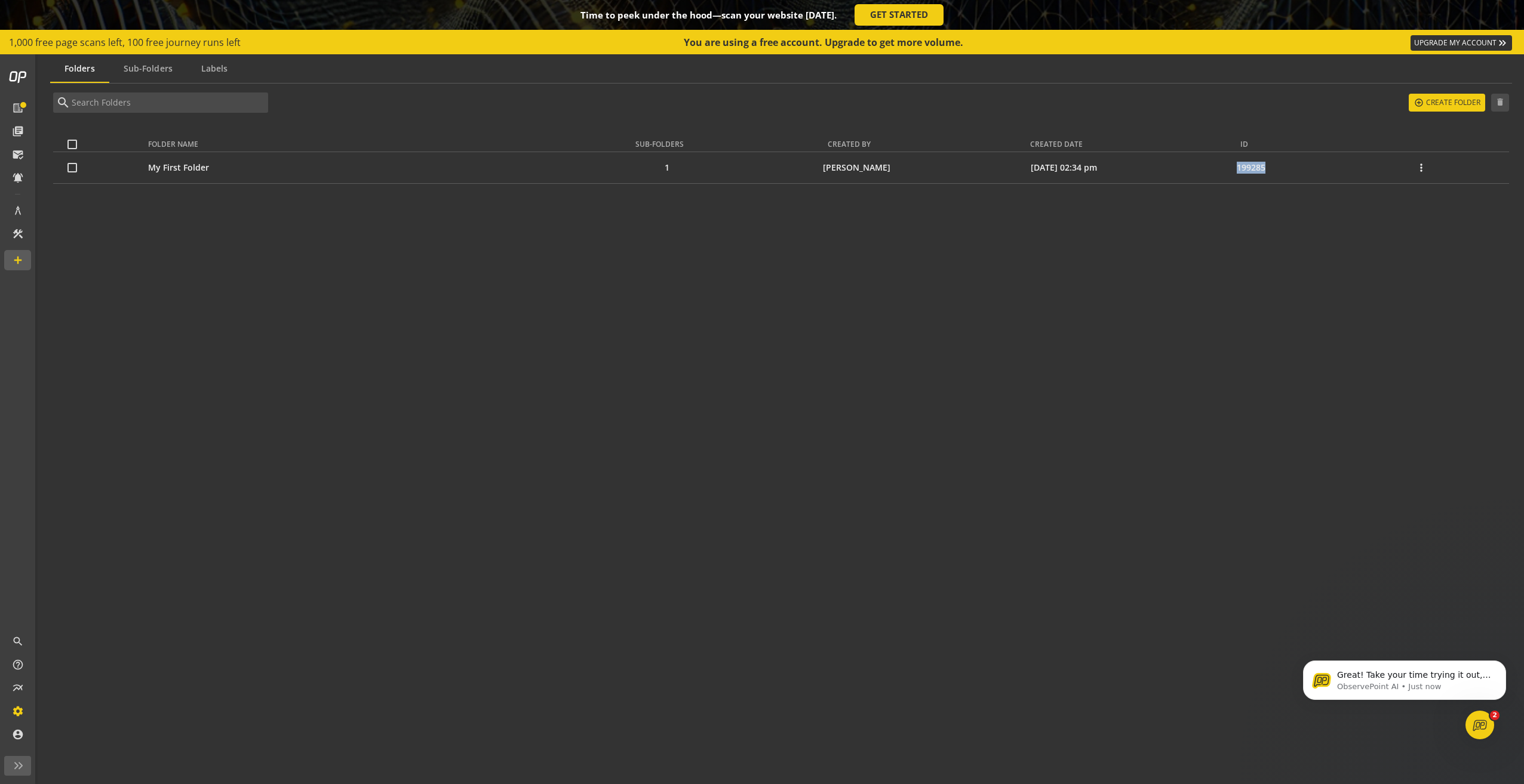
drag, startPoint x: 1273, startPoint y: 170, endPoint x: 1237, endPoint y: 170, distance: 36.0
click at [1237, 170] on td "199285" at bounding box center [1254, 168] width 170 height 31
click at [1425, 171] on mat-icon "more_vert" at bounding box center [1421, 168] width 12 height 12
click at [1438, 197] on button "edit Edit" at bounding box center [1441, 201] width 69 height 29
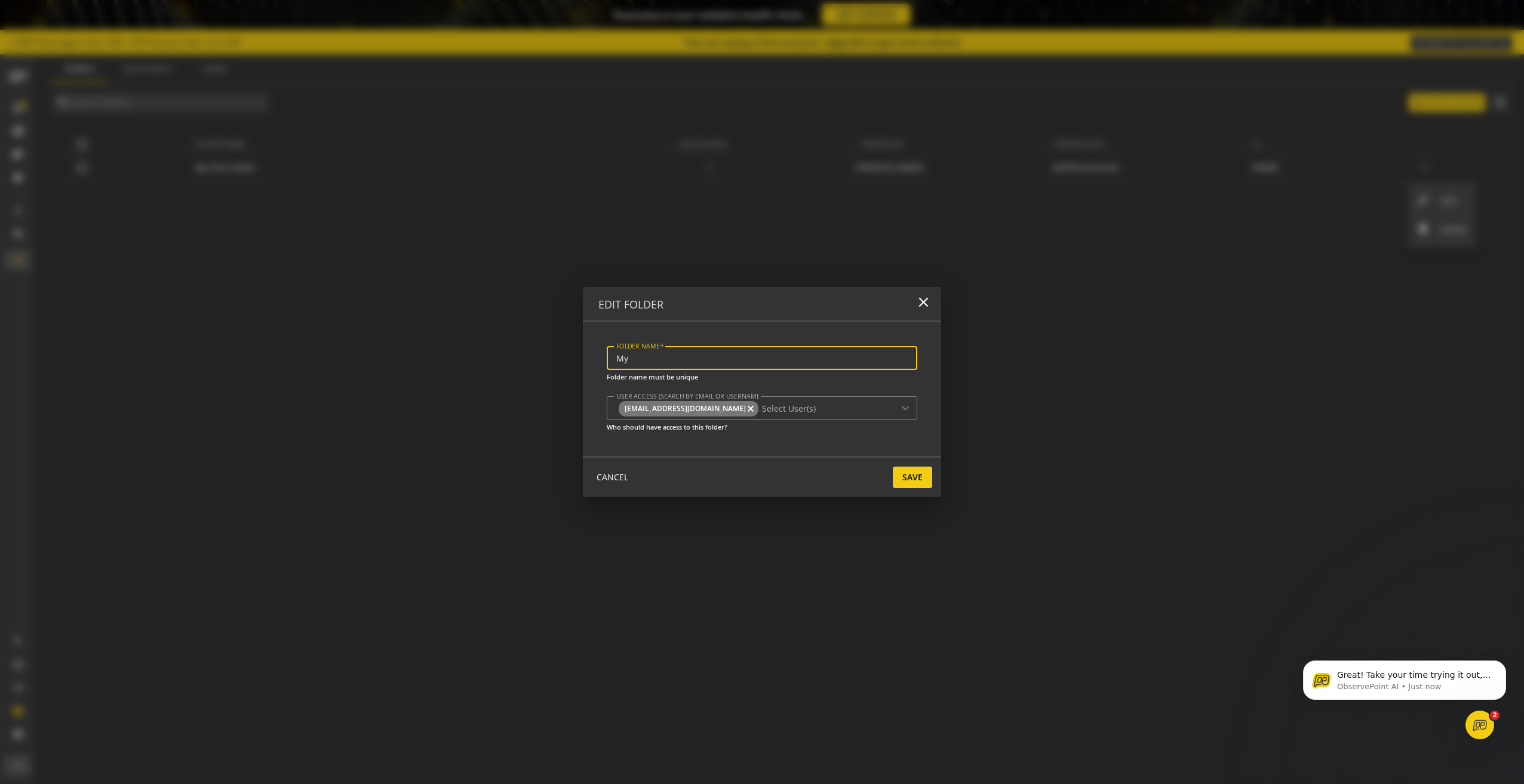
type input "M"
type input "Analytics Auditor"
click at [909, 475] on span "Save" at bounding box center [912, 477] width 20 height 22
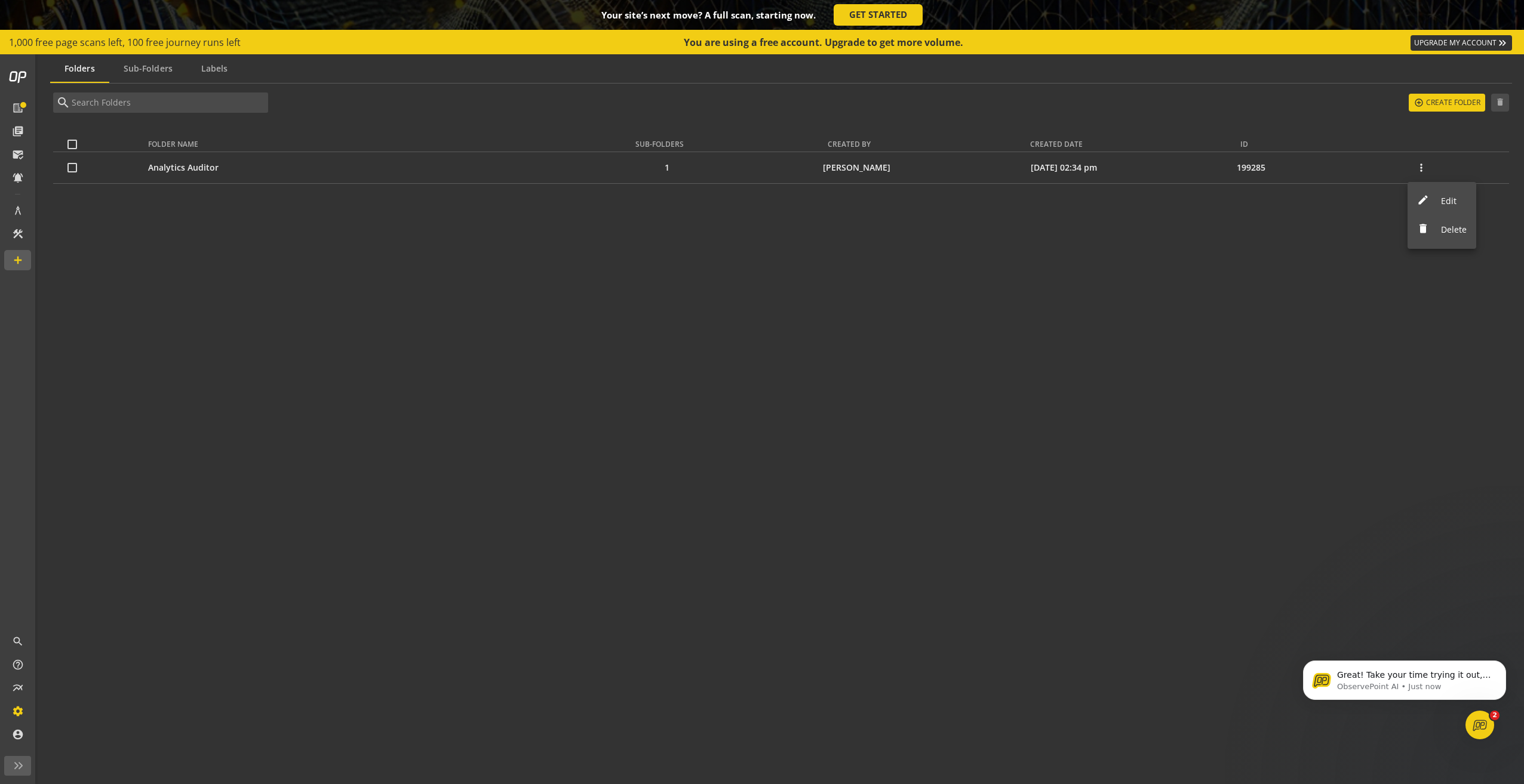
click at [191, 170] on div at bounding box center [762, 392] width 1524 height 784
click at [191, 170] on td "Analytics Auditor" at bounding box center [366, 168] width 437 height 31
drag, startPoint x: 191, startPoint y: 170, endPoint x: 175, endPoint y: 166, distance: 16.5
click at [175, 166] on td "Analytics Auditor" at bounding box center [366, 168] width 437 height 31
click at [1423, 168] on mat-icon "more_vert" at bounding box center [1421, 168] width 12 height 12
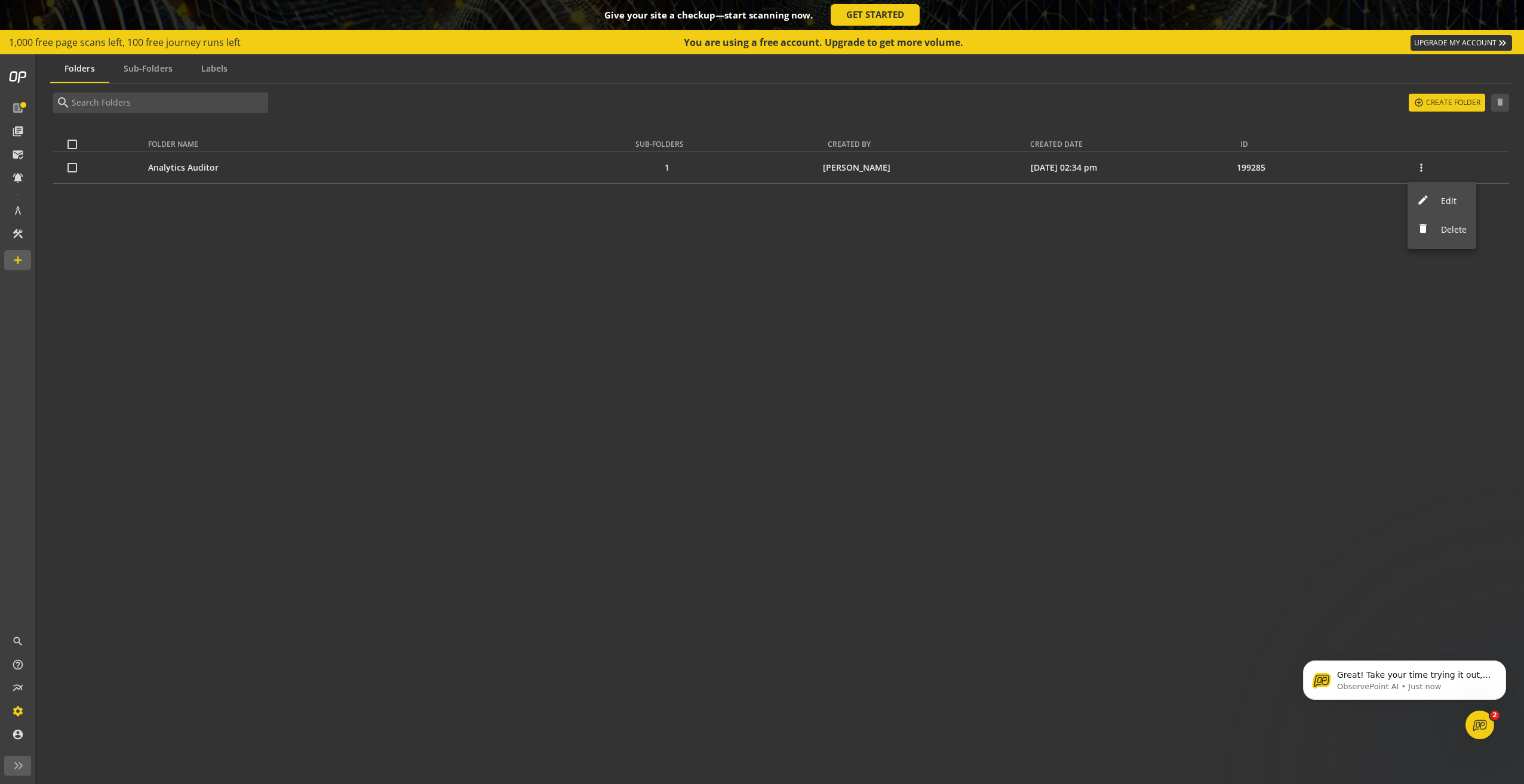
click at [261, 182] on div at bounding box center [762, 392] width 1524 height 784
click at [141, 71] on span "Sub-Folders" at bounding box center [148, 68] width 49 height 8
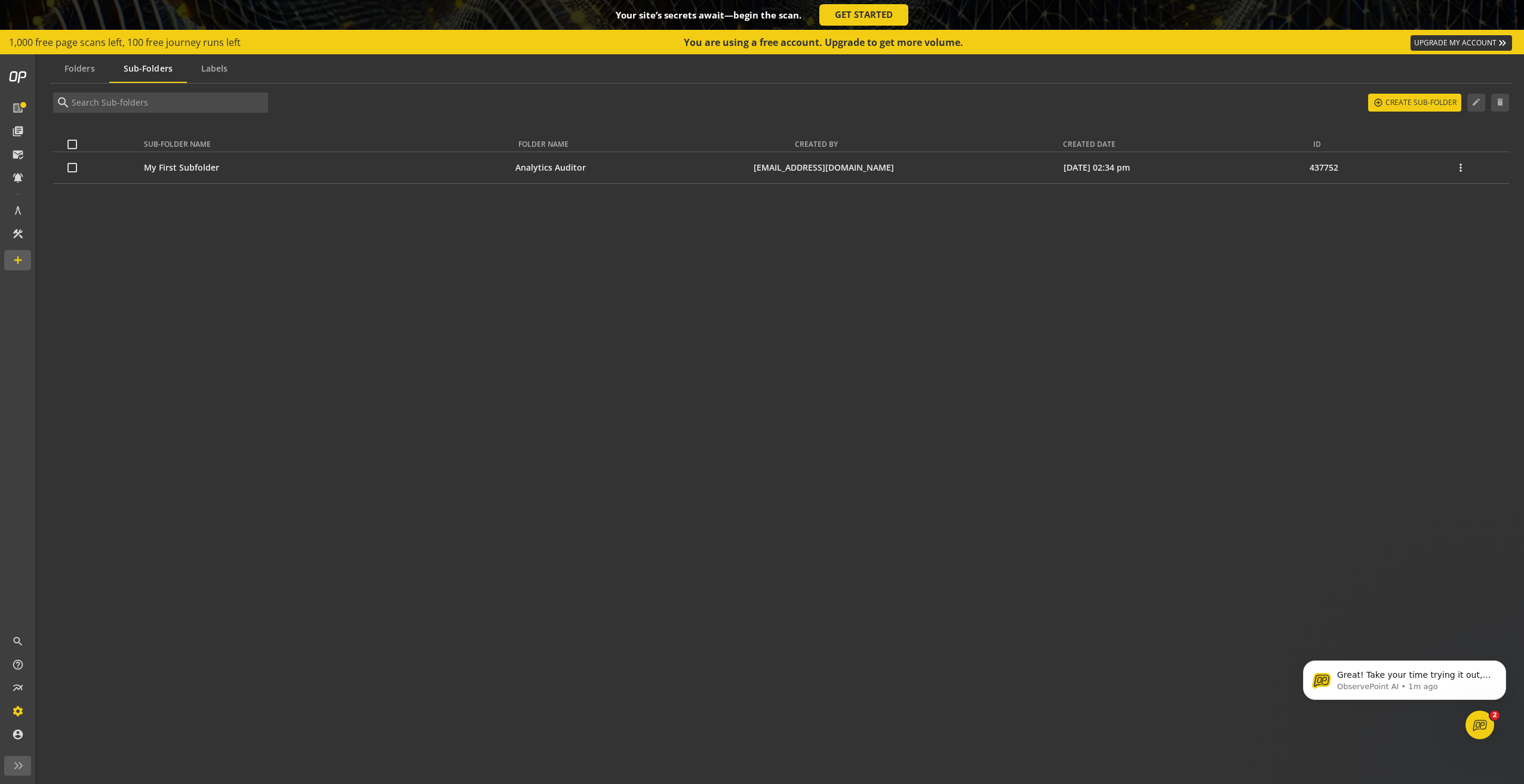
click at [213, 77] on span "Labels" at bounding box center [215, 68] width 27 height 29
click at [75, 67] on span "Folders" at bounding box center [80, 68] width 31 height 8
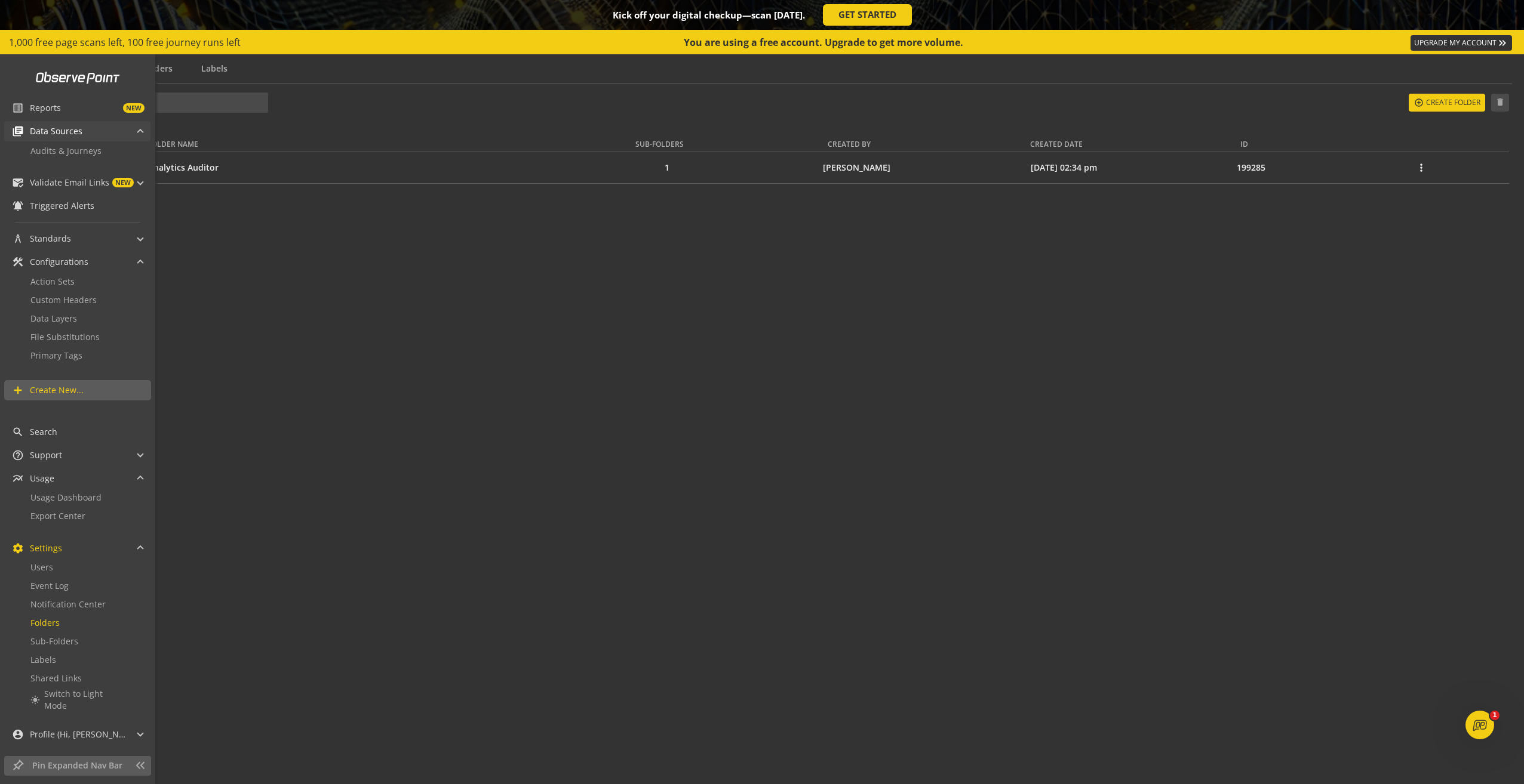
click at [45, 132] on span "Data Sources" at bounding box center [56, 131] width 53 height 12
click at [45, 133] on span "Data Sources" at bounding box center [56, 131] width 53 height 12
click at [48, 146] on span "Audits & Journeys" at bounding box center [66, 151] width 71 height 12
